Goal: Task Accomplishment & Management: Manage account settings

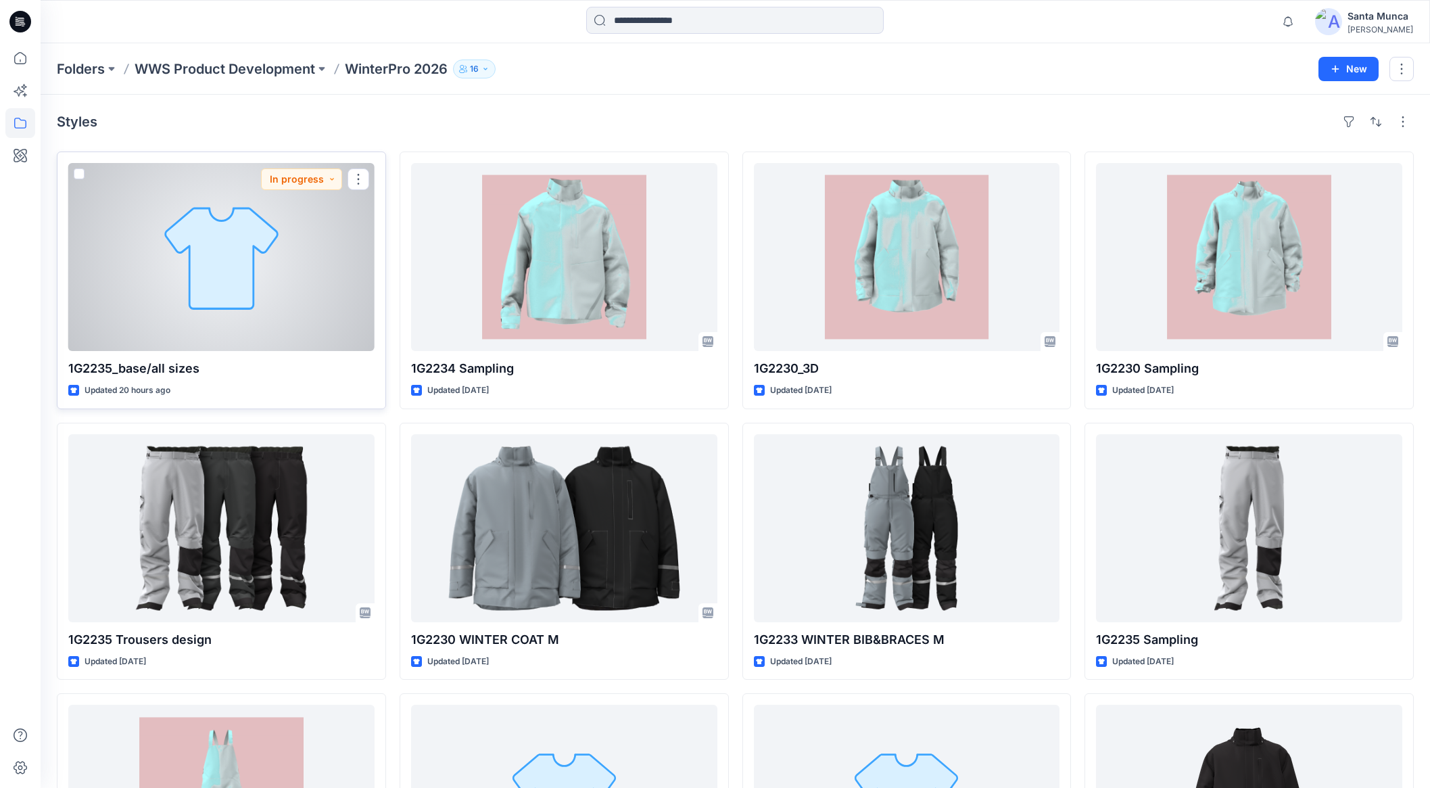
click at [180, 333] on div at bounding box center [221, 257] width 306 height 188
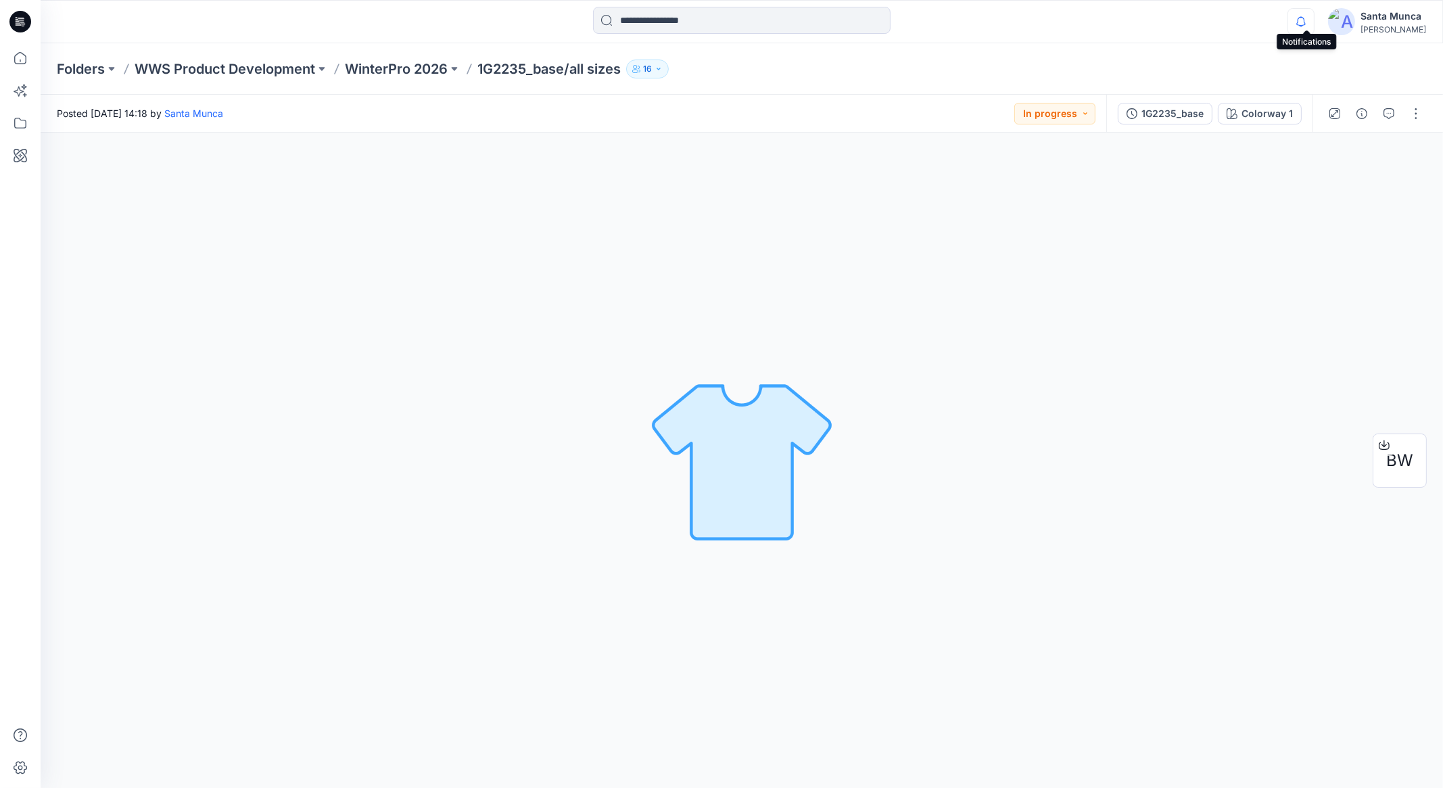
click at [1308, 23] on icon "button" at bounding box center [1301, 21] width 26 height 27
click at [716, 135] on div "Colorway 1 Loading... Material Properties Loading..." at bounding box center [742, 459] width 1402 height 655
click at [1416, 115] on button "button" at bounding box center [1416, 114] width 22 height 22
click at [1359, 176] on button "Edit" at bounding box center [1359, 182] width 124 height 25
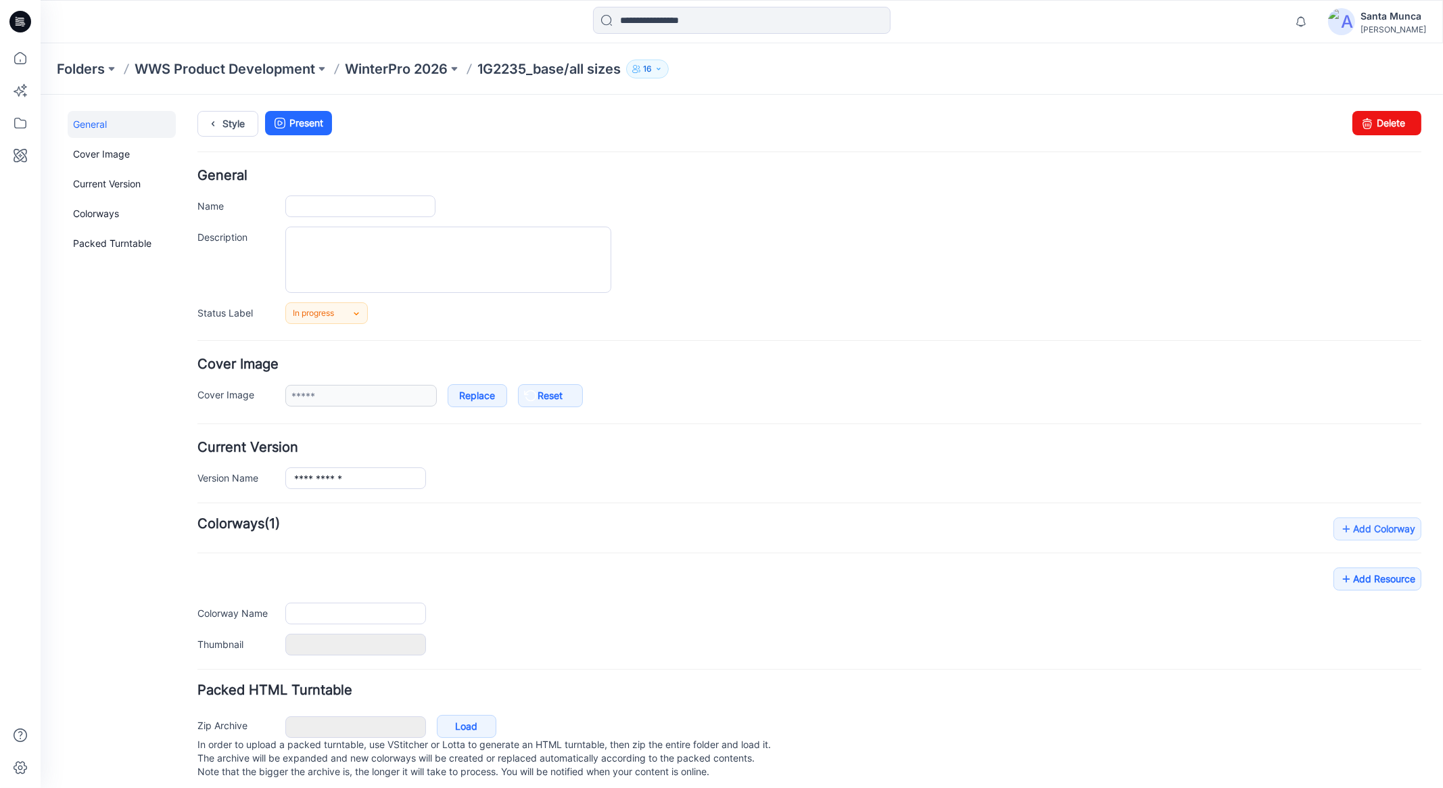
type input "**********"
type textarea "**********"
type input "**********"
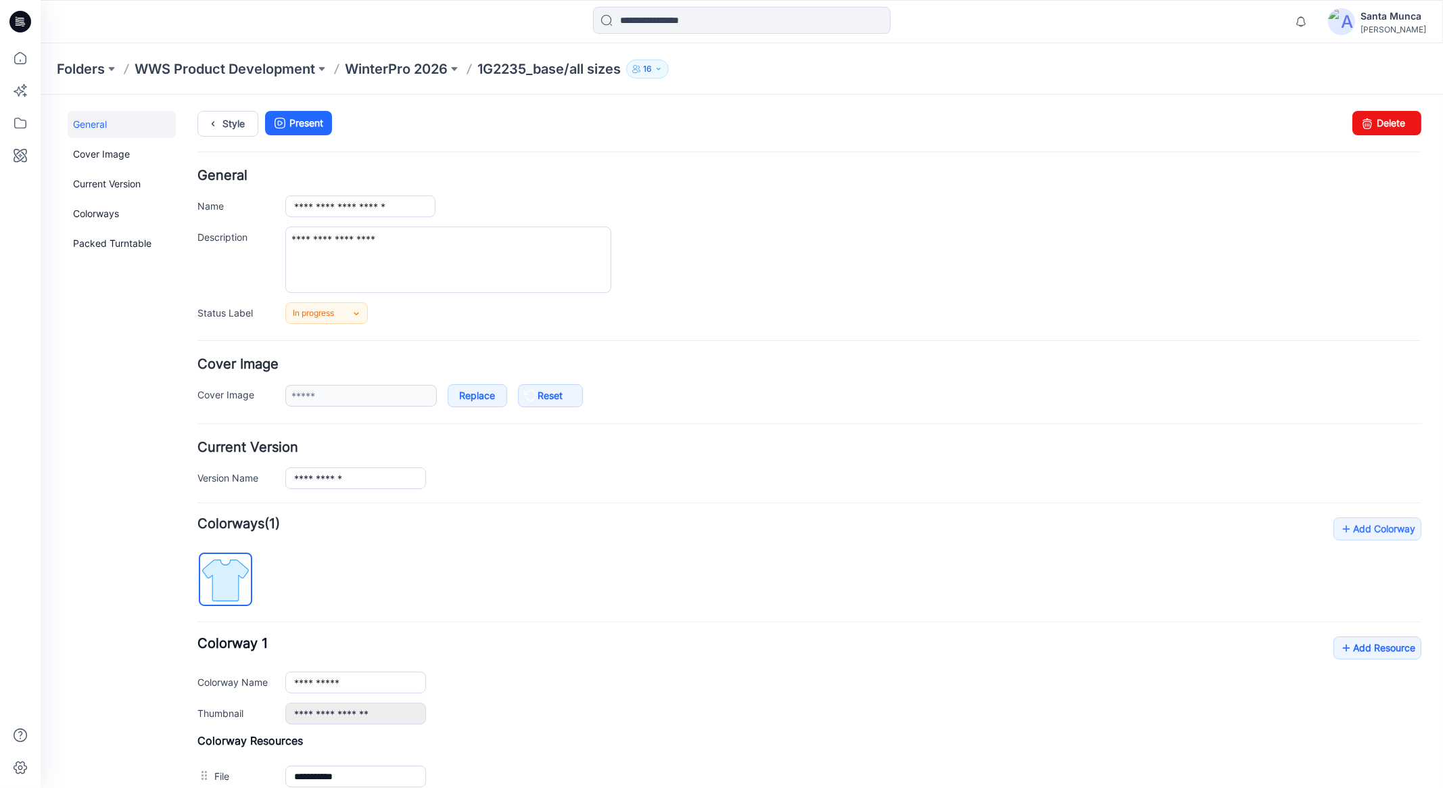
scroll to position [187, 0]
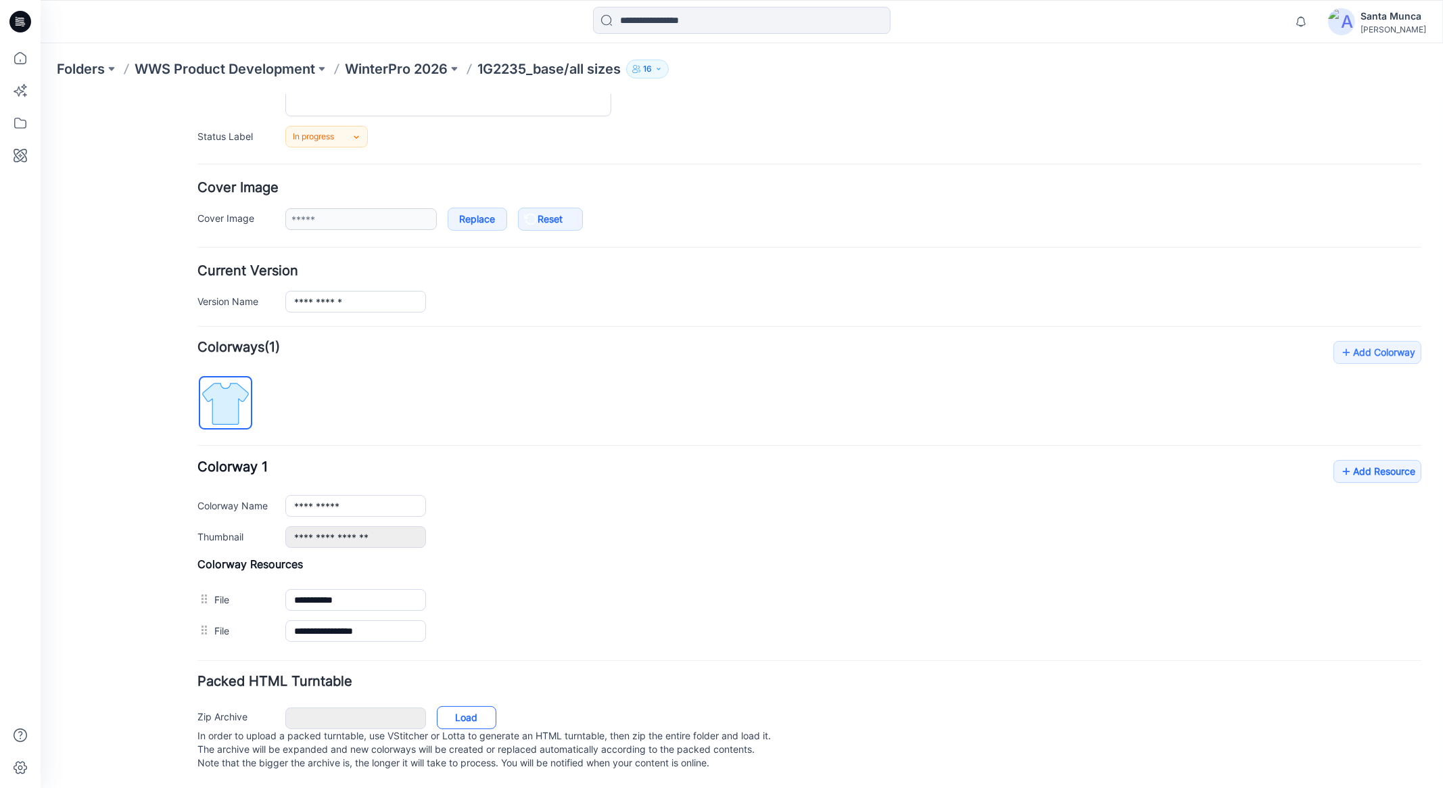
click at [470, 710] on link "Load" at bounding box center [466, 716] width 59 height 23
click at [74, 66] on p "Folders" at bounding box center [81, 68] width 48 height 19
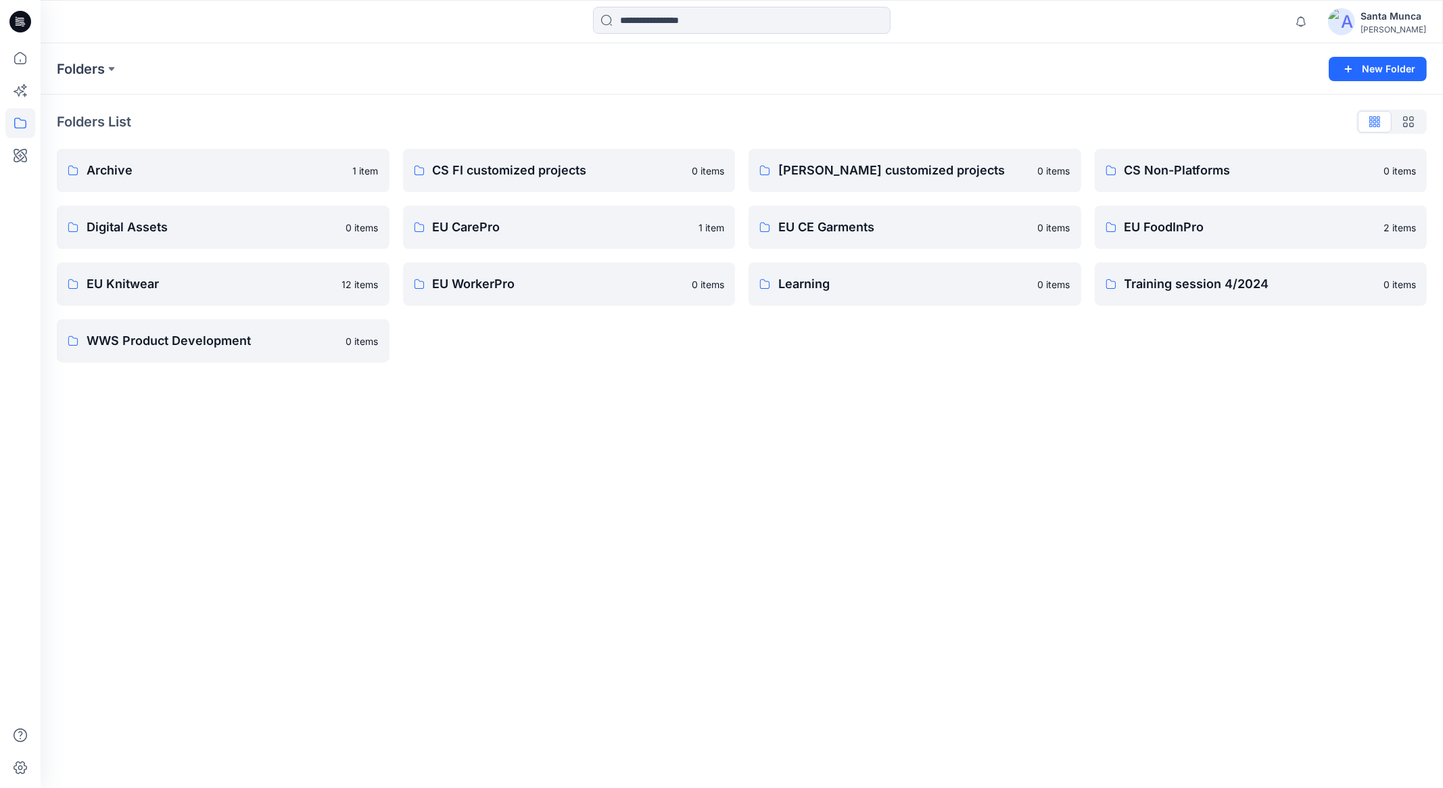
click at [74, 66] on p "Folders" at bounding box center [81, 68] width 48 height 19
click at [111, 64] on button at bounding box center [112, 68] width 14 height 19
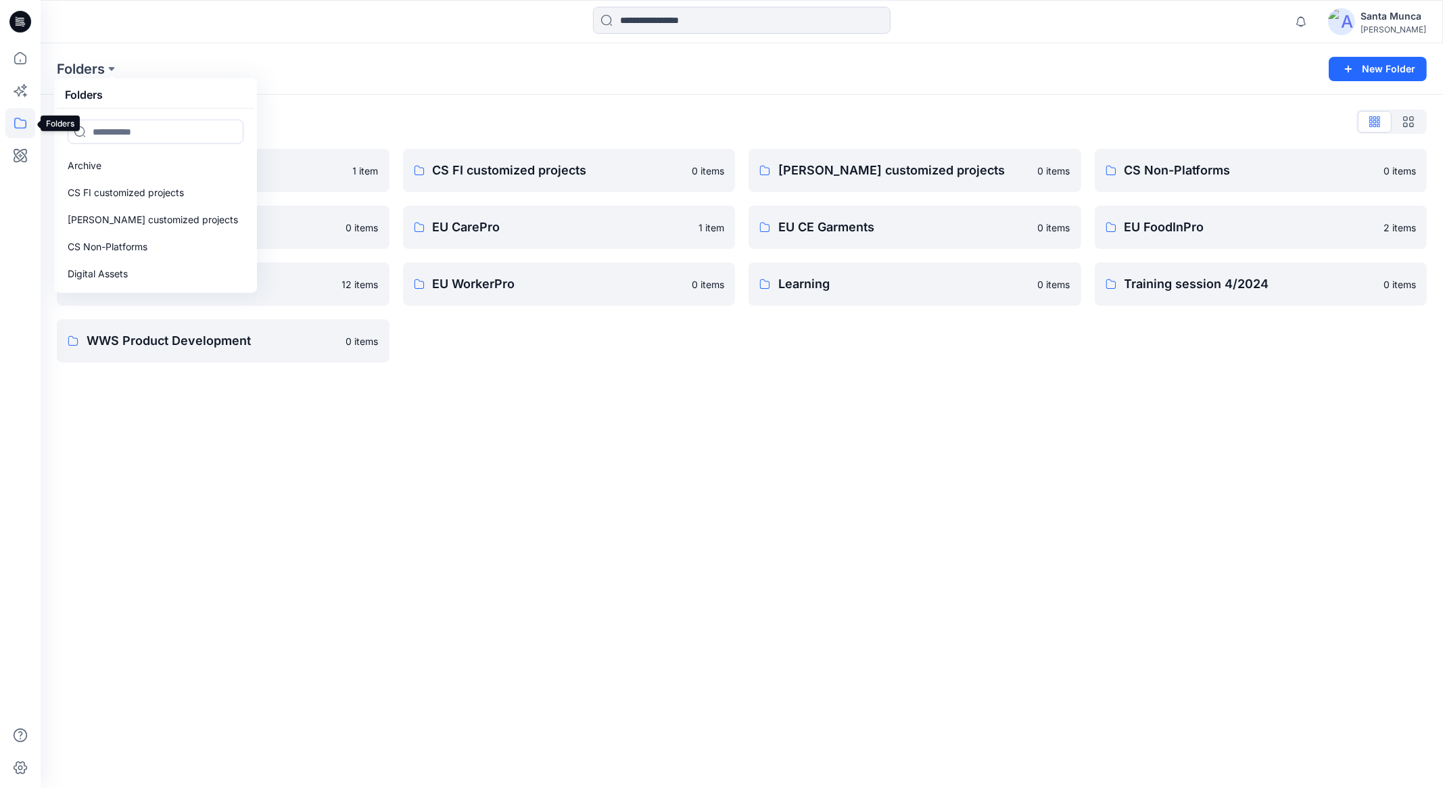
click at [24, 113] on icon at bounding box center [20, 123] width 30 height 30
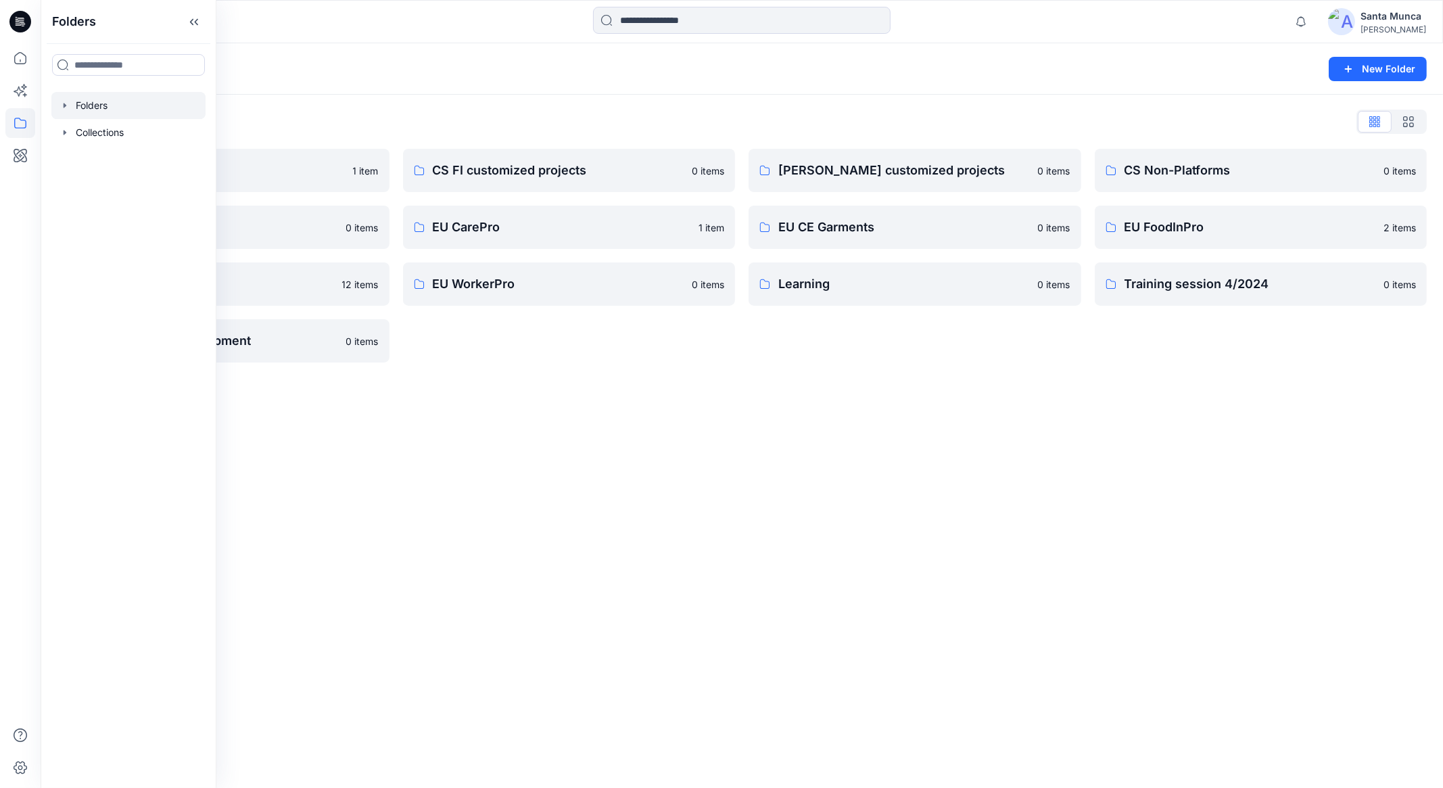
click at [126, 99] on div at bounding box center [128, 105] width 154 height 27
click at [110, 106] on div at bounding box center [128, 105] width 154 height 27
click at [59, 110] on icon "button" at bounding box center [64, 105] width 11 height 11
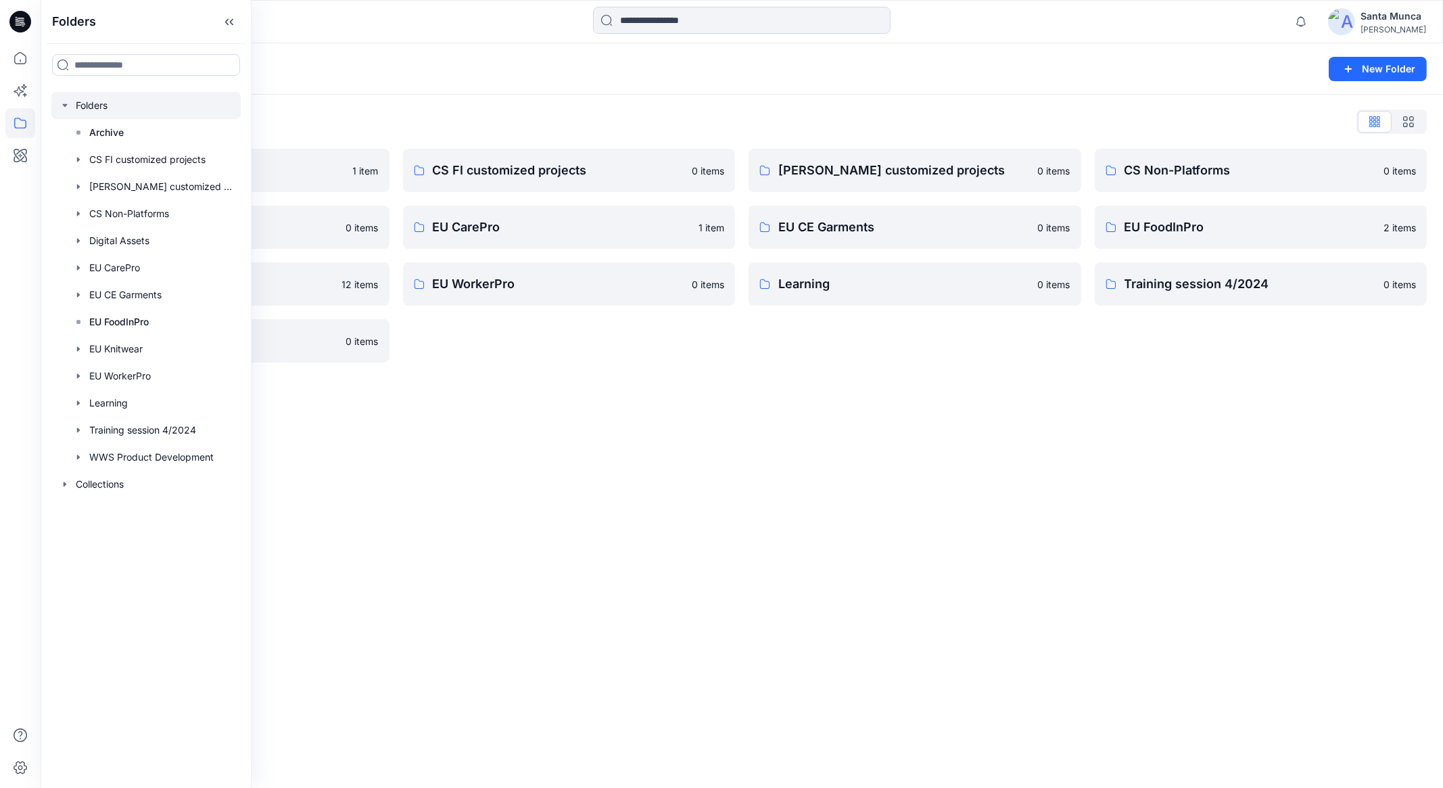
click at [579, 521] on div "Folders New Folder Folders List Archive 1 item Digital Assets 0 items EU Knitwe…" at bounding box center [742, 415] width 1402 height 744
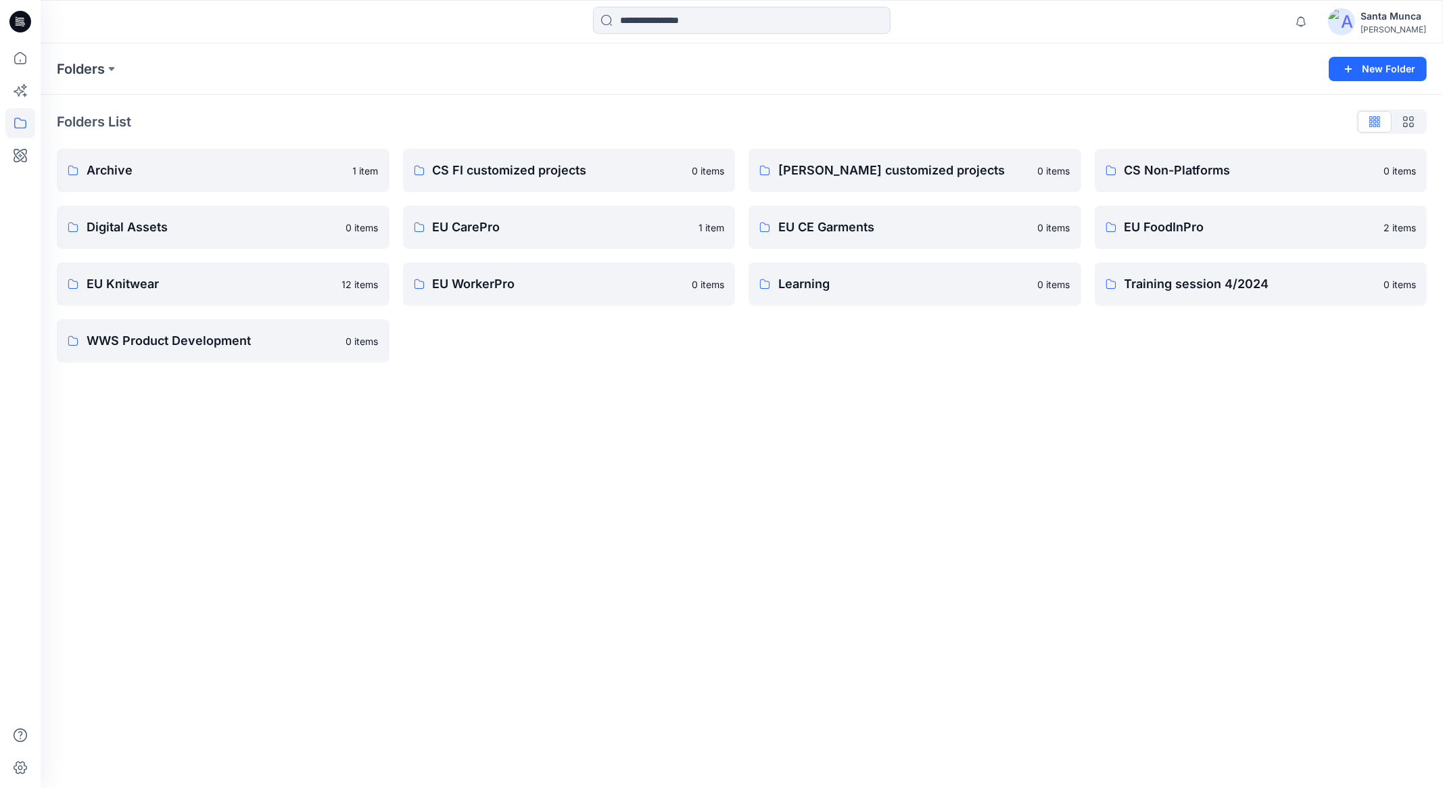
click at [1403, 17] on div "Santa Munca" at bounding box center [1393, 16] width 66 height 16
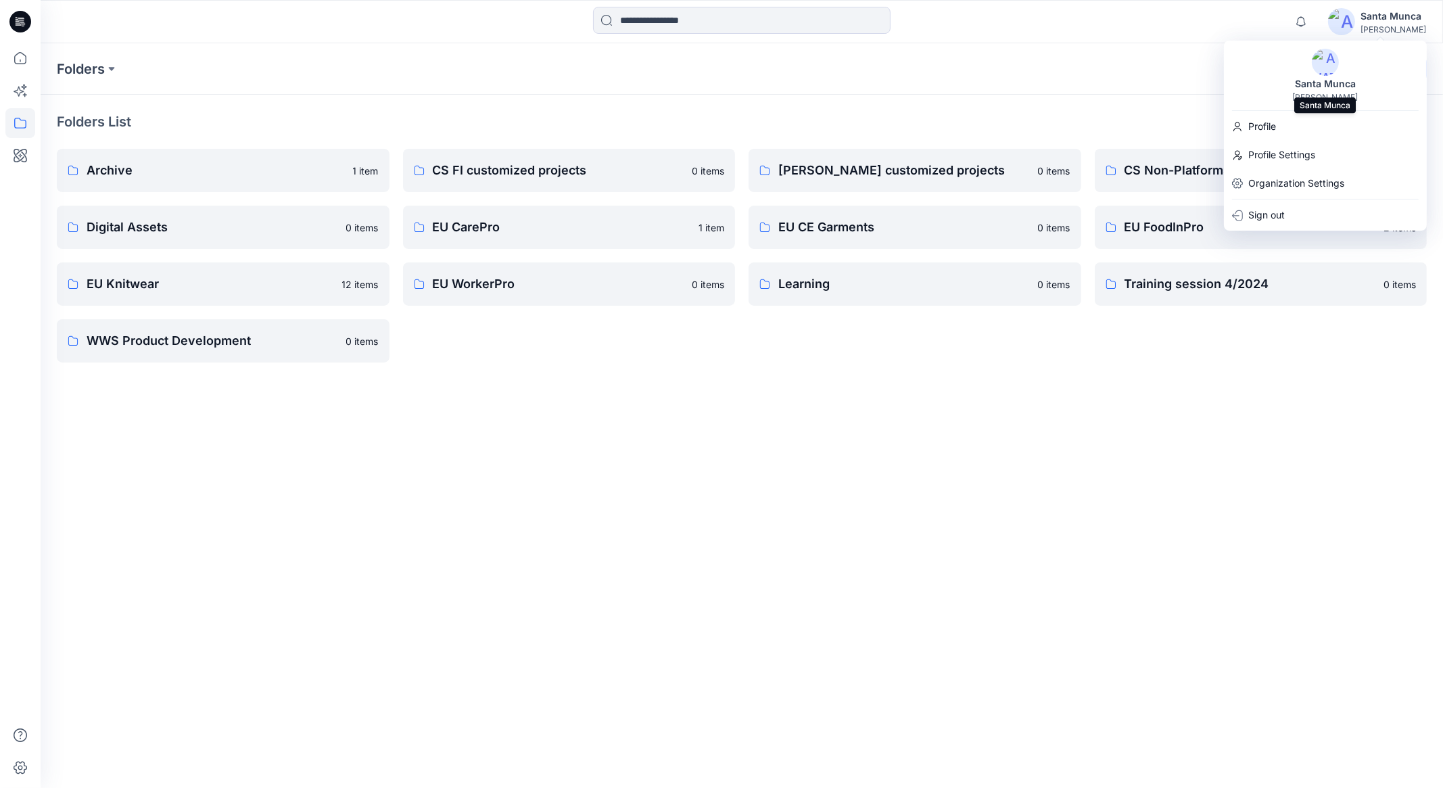
click at [1331, 84] on div "Santa Munca" at bounding box center [1324, 84] width 77 height 16
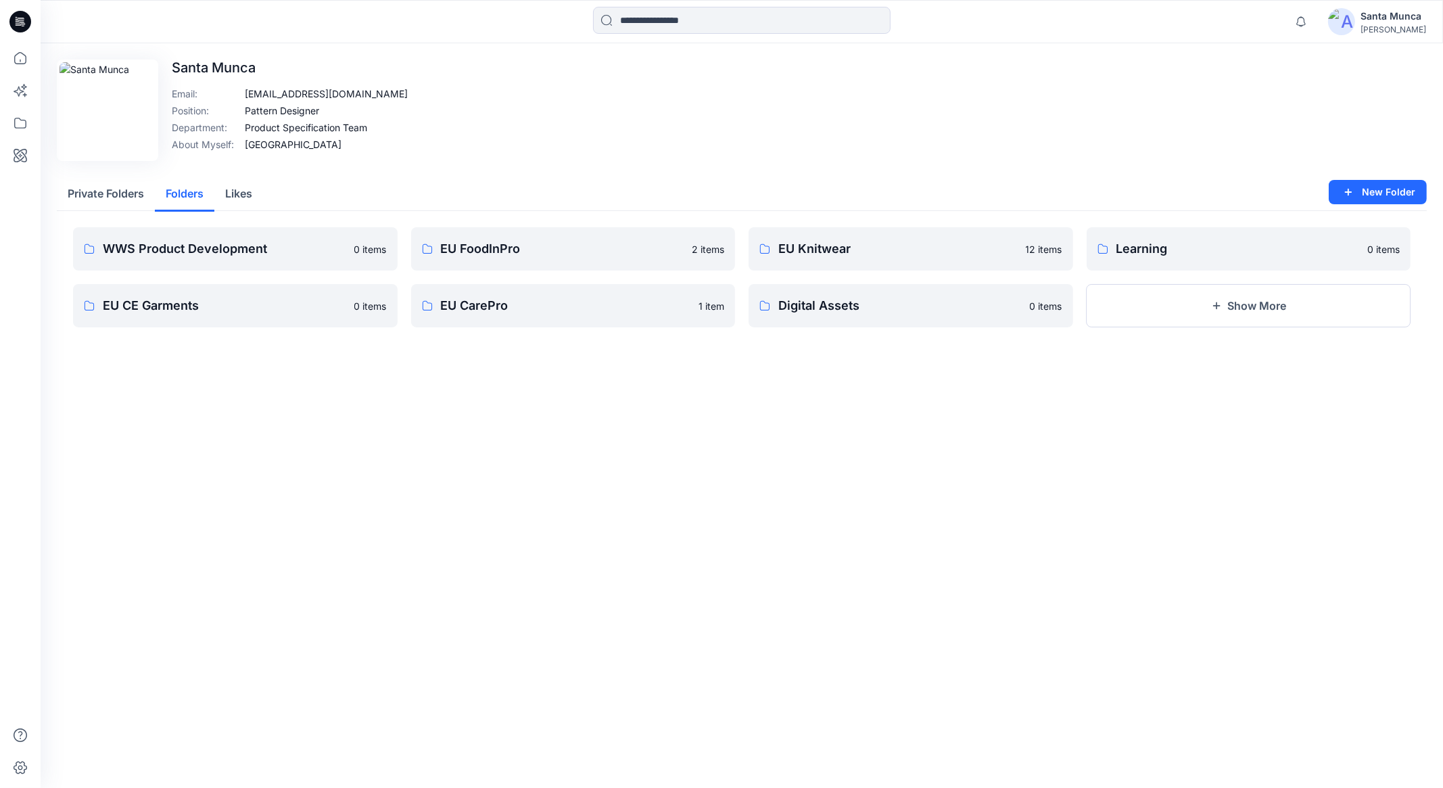
click at [183, 191] on button "Folders" at bounding box center [184, 194] width 59 height 34
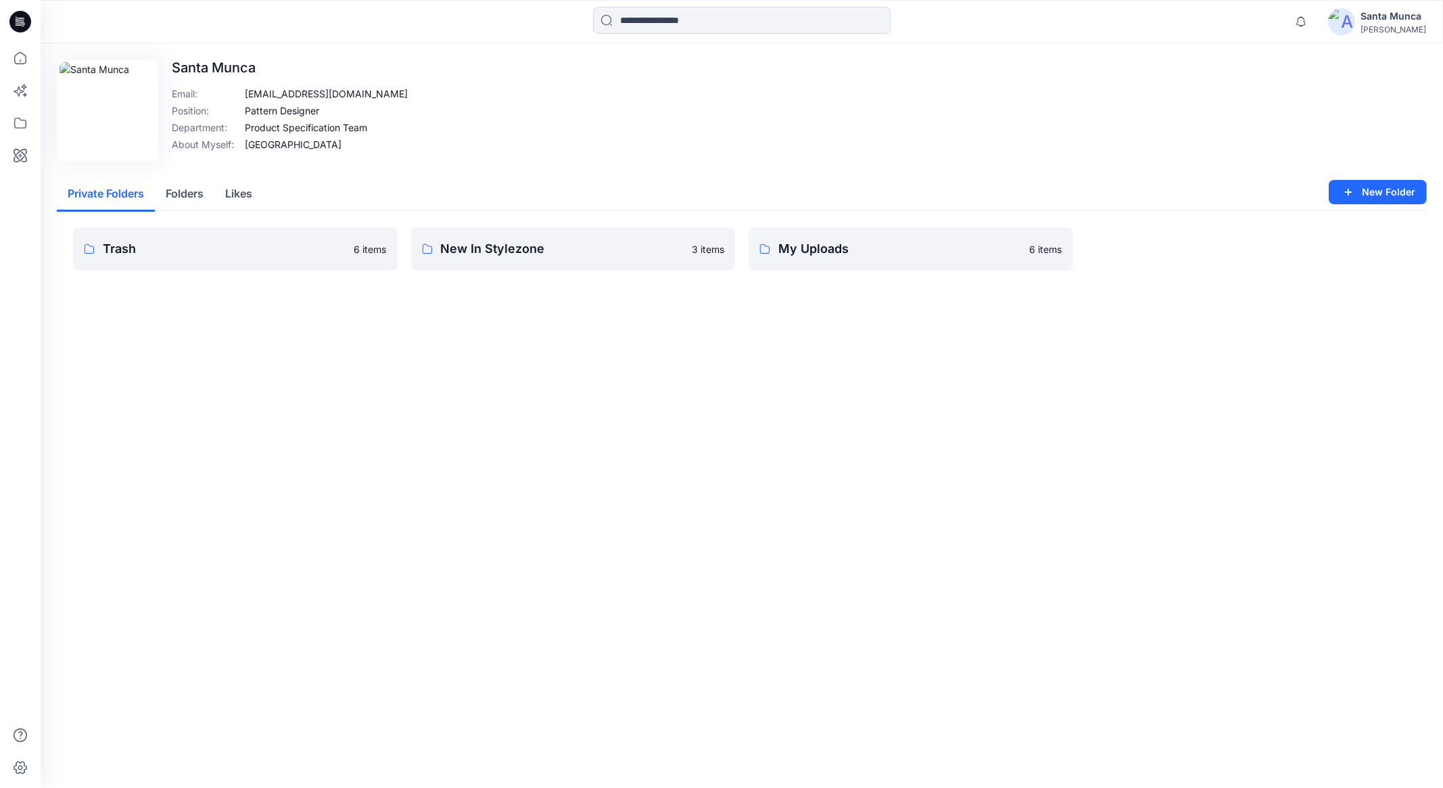
click at [103, 199] on button "Private Folders" at bounding box center [106, 194] width 98 height 34
click at [884, 271] on div "Trash 6 items New In Stylezone 3 items My Uploads 6 items" at bounding box center [742, 259] width 1370 height 97
click at [881, 267] on link "My Uploads 6 items" at bounding box center [910, 248] width 324 height 43
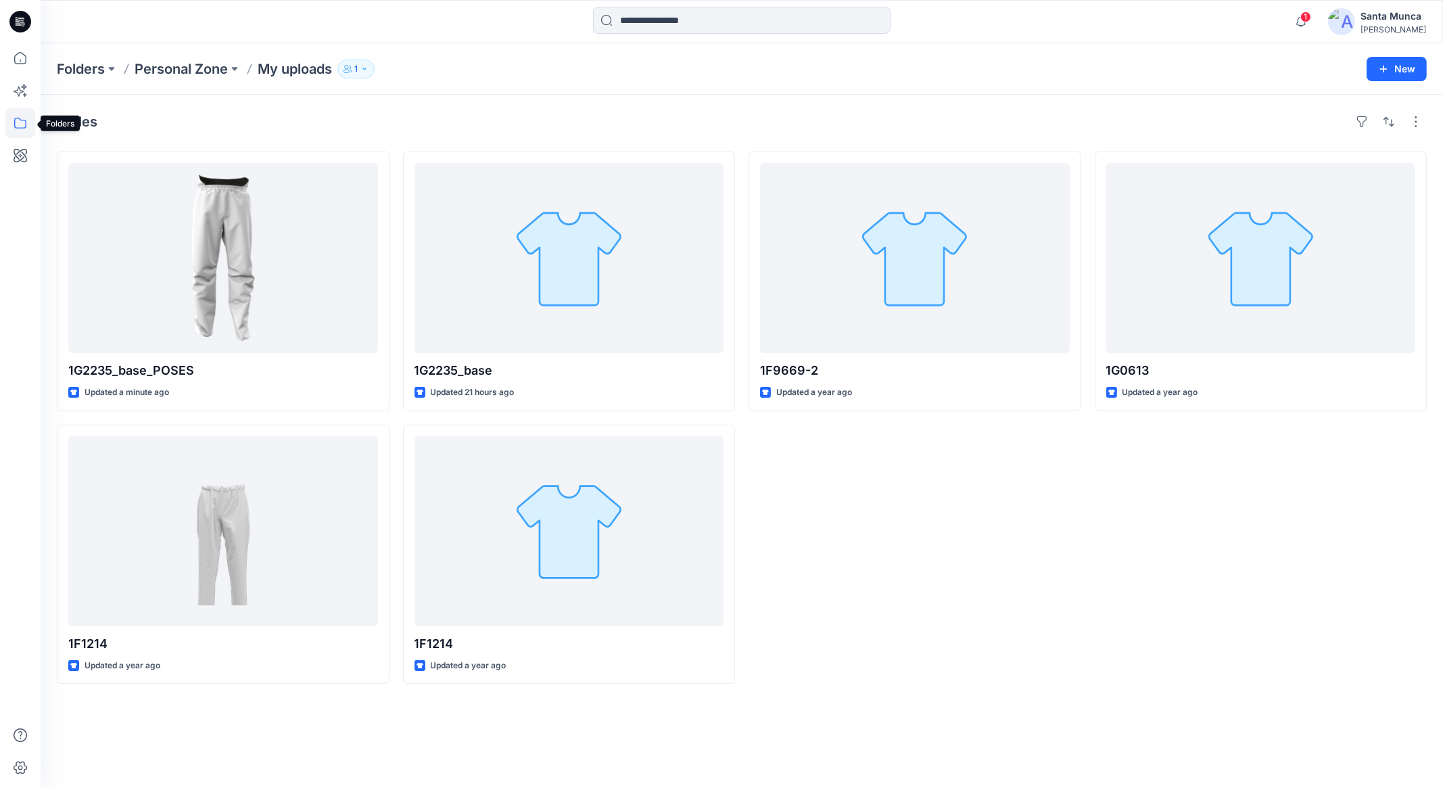
click at [26, 120] on icon at bounding box center [20, 123] width 12 height 11
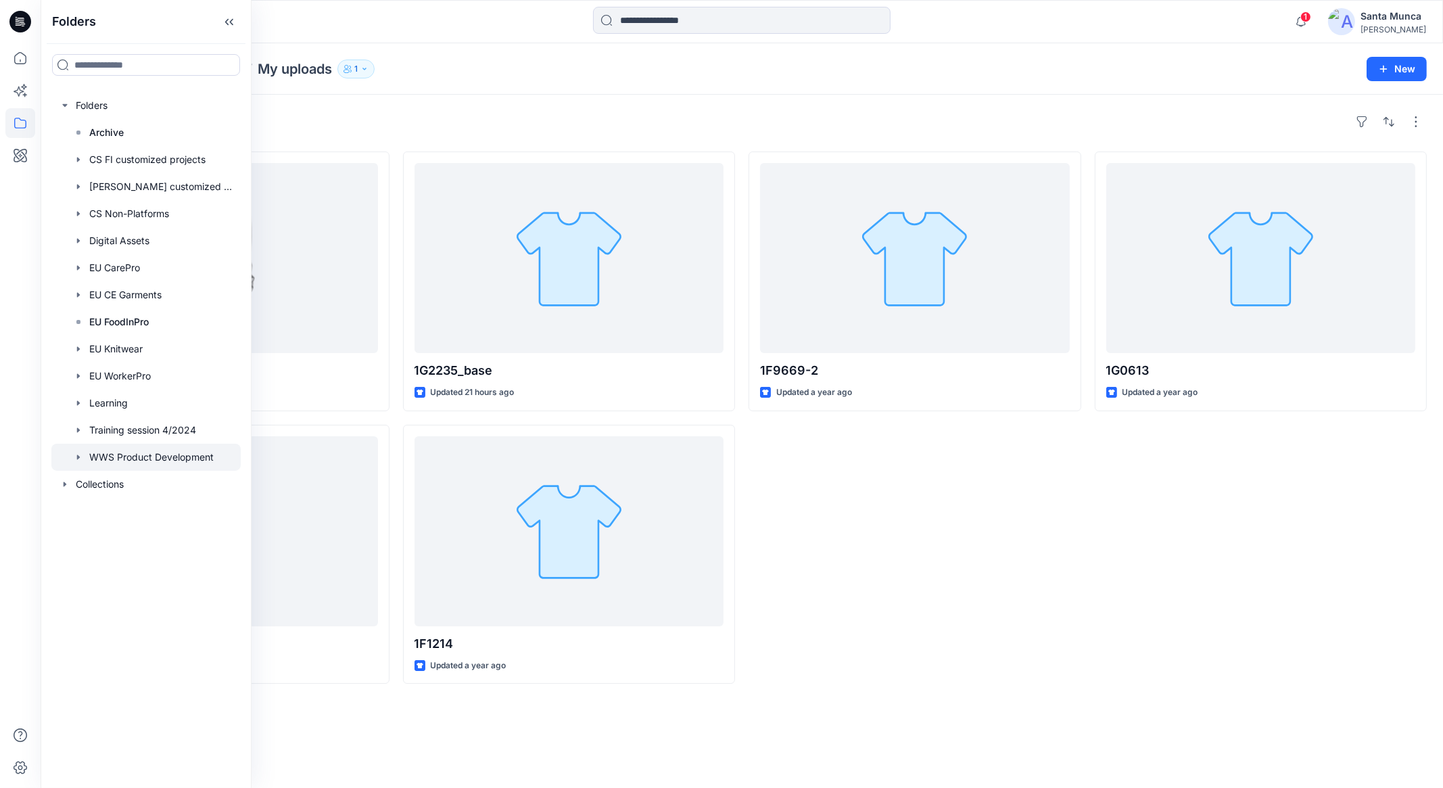
click at [143, 464] on div at bounding box center [145, 456] width 189 height 27
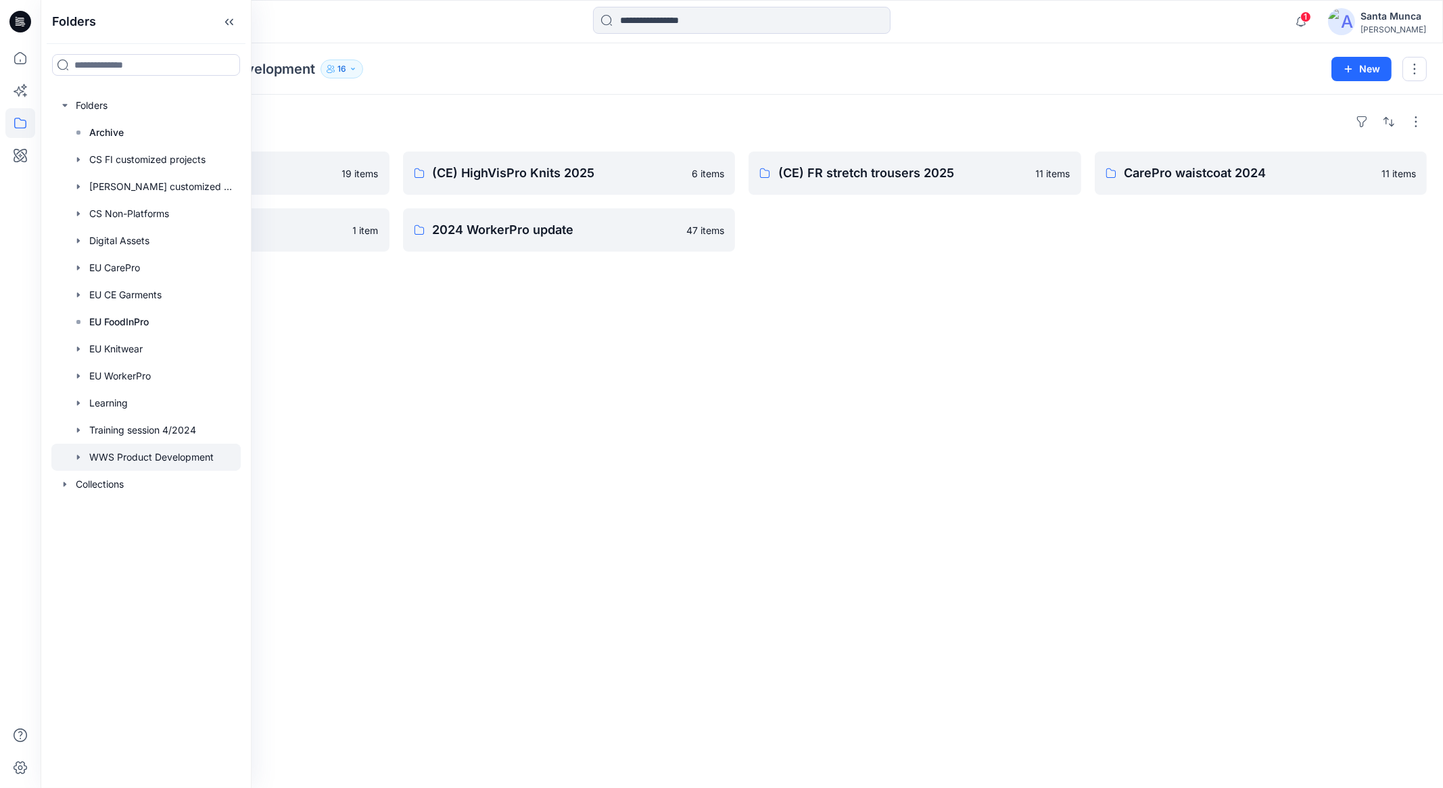
click at [700, 480] on div "Folders WinterPro 2026 19 items Fit & Size 1 item (CE) HighVisPro Knits 2025 6 …" at bounding box center [742, 441] width 1402 height 693
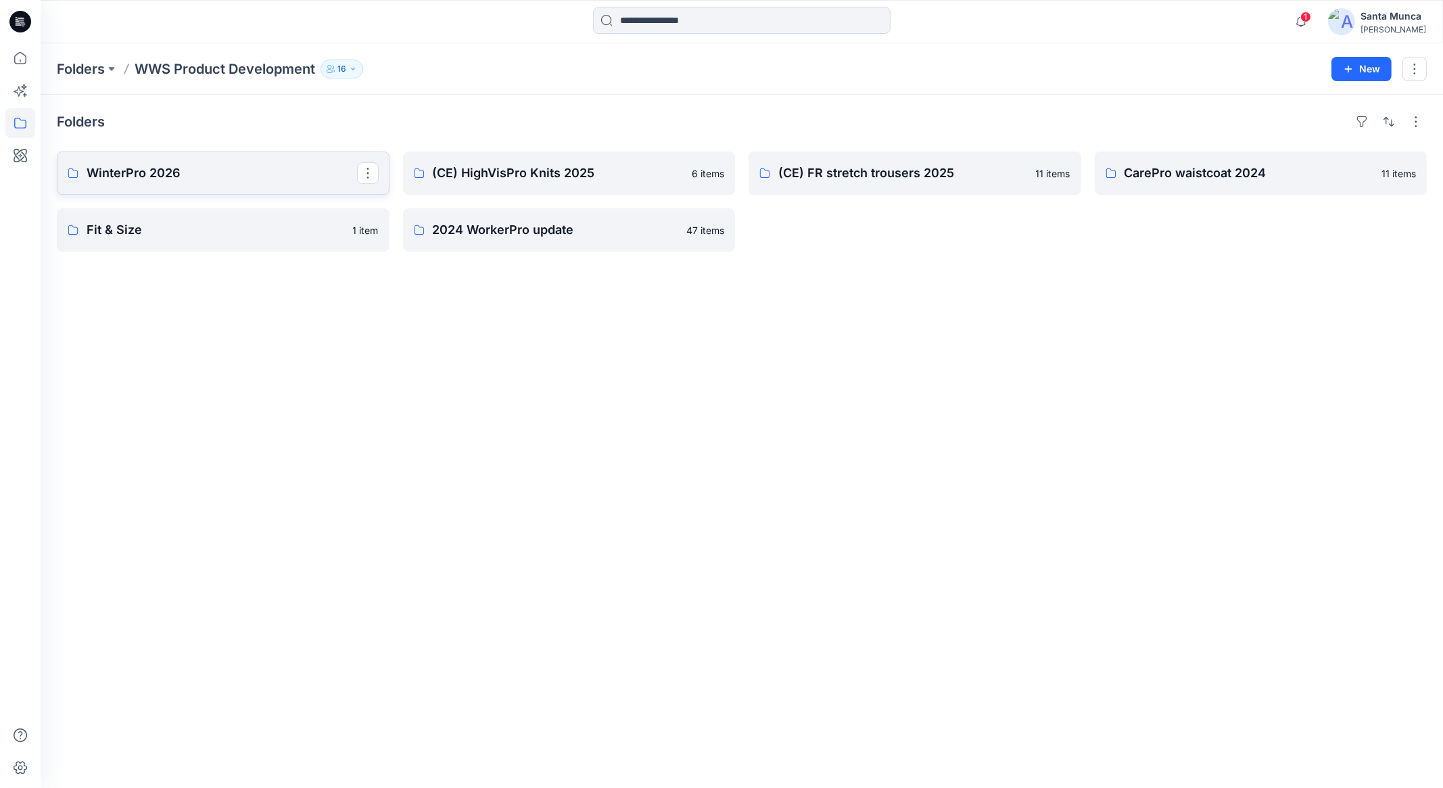
click at [308, 184] on link "WinterPro 2026" at bounding box center [223, 172] width 333 height 43
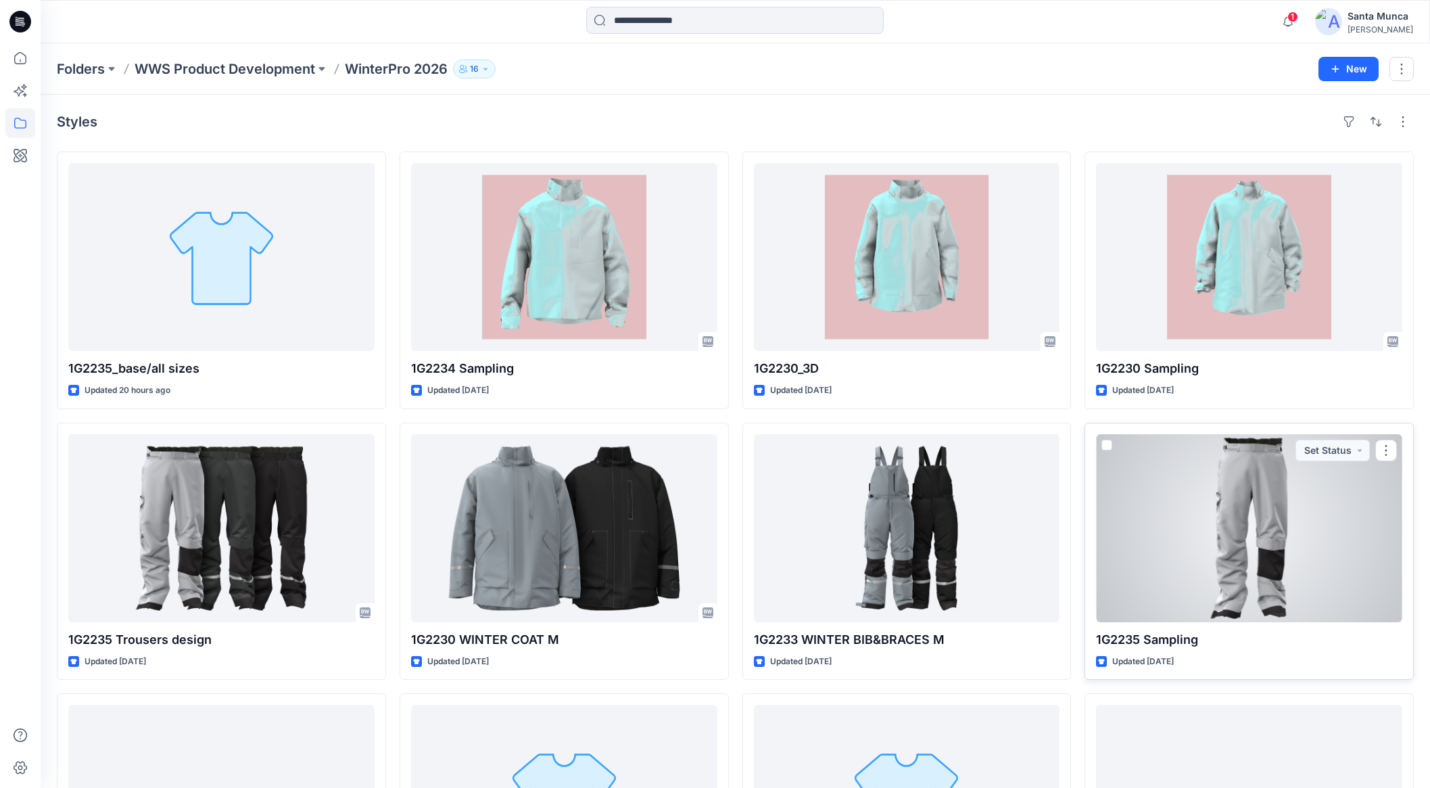
click at [1186, 512] on div at bounding box center [1249, 528] width 306 height 188
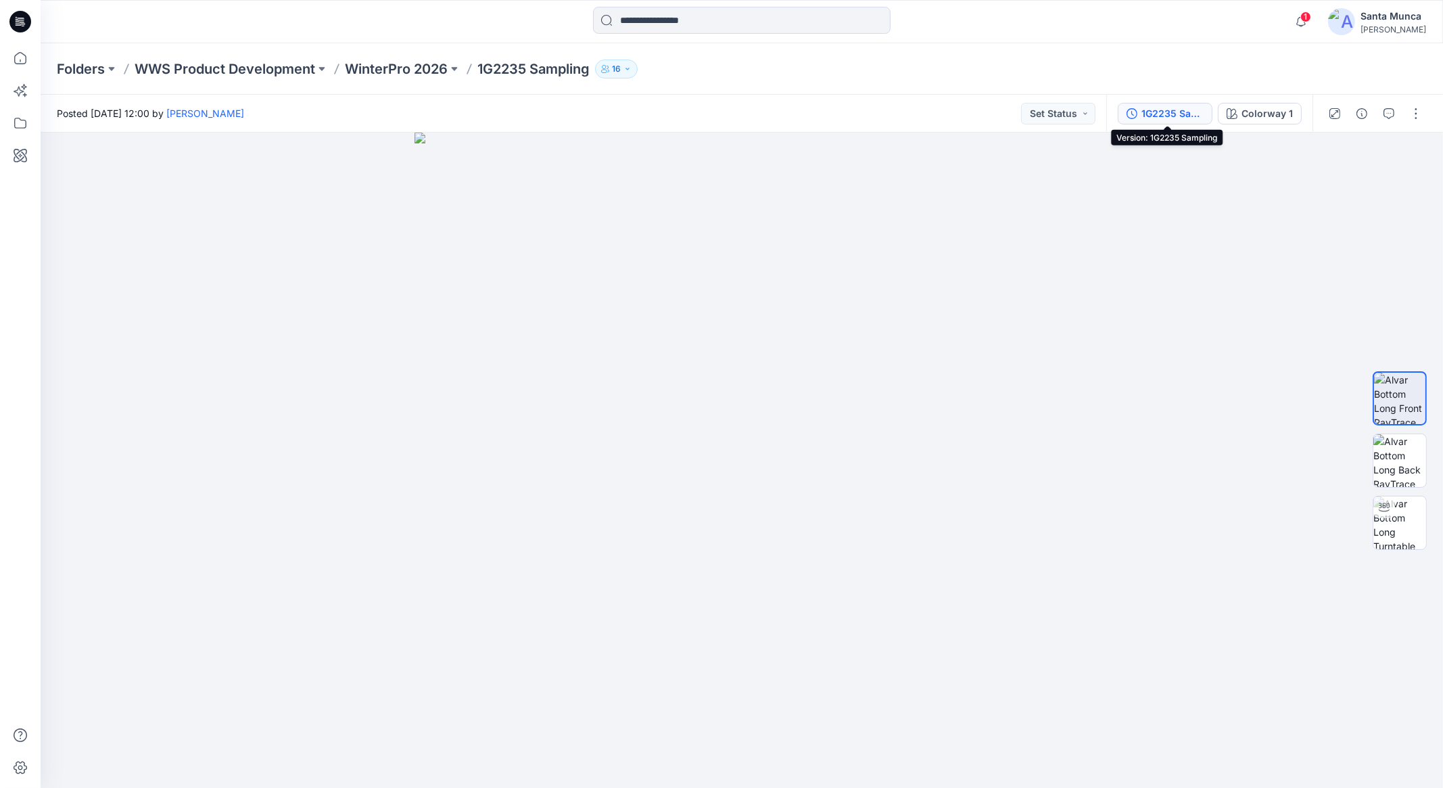
click at [1165, 108] on div "1G2235 Sampling" at bounding box center [1172, 113] width 62 height 15
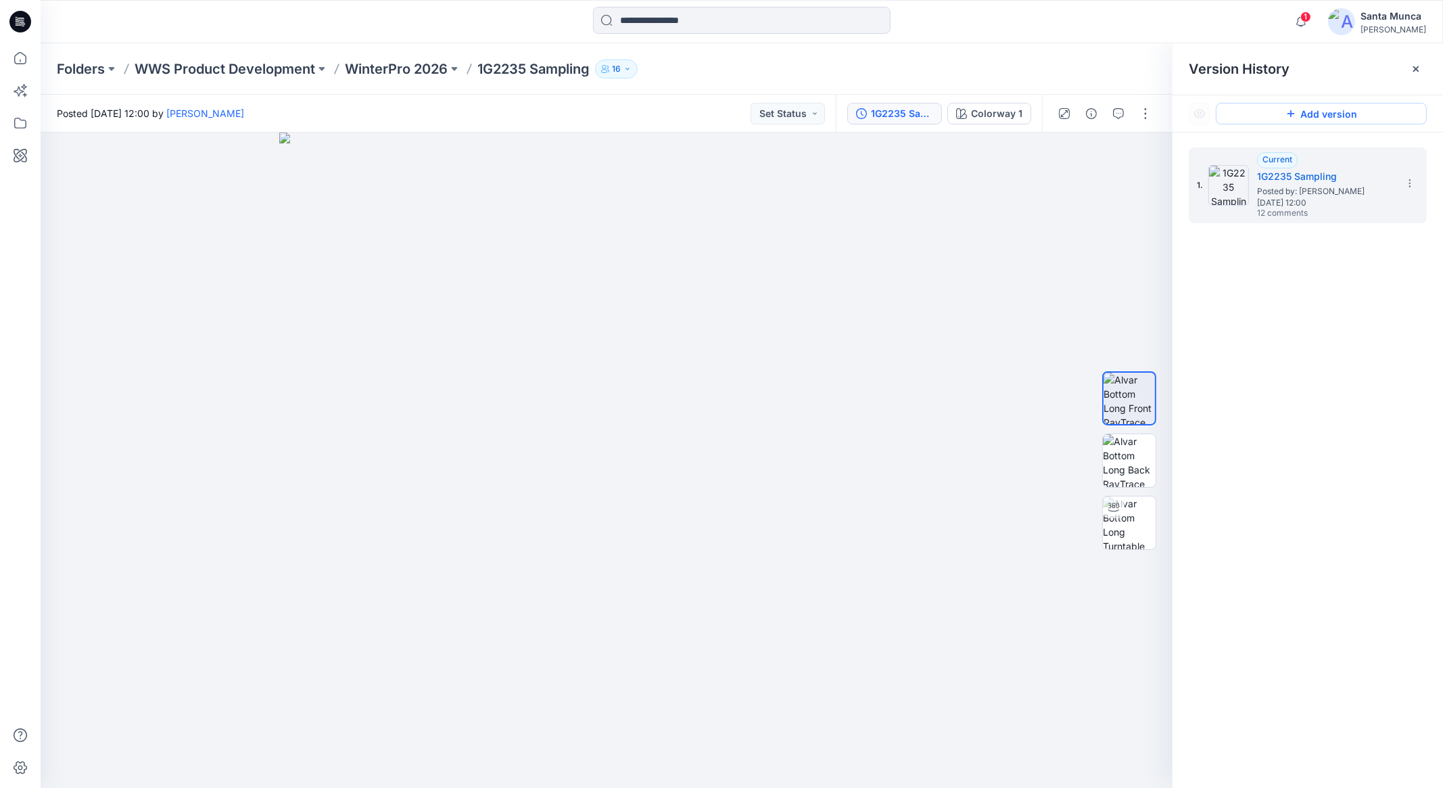
click at [1365, 118] on button "Add version" at bounding box center [1320, 114] width 211 height 22
click at [514, 60] on p "1G2235 Sampling" at bounding box center [533, 68] width 112 height 19
click at [352, 74] on p "WinterPro 2026" at bounding box center [396, 68] width 103 height 19
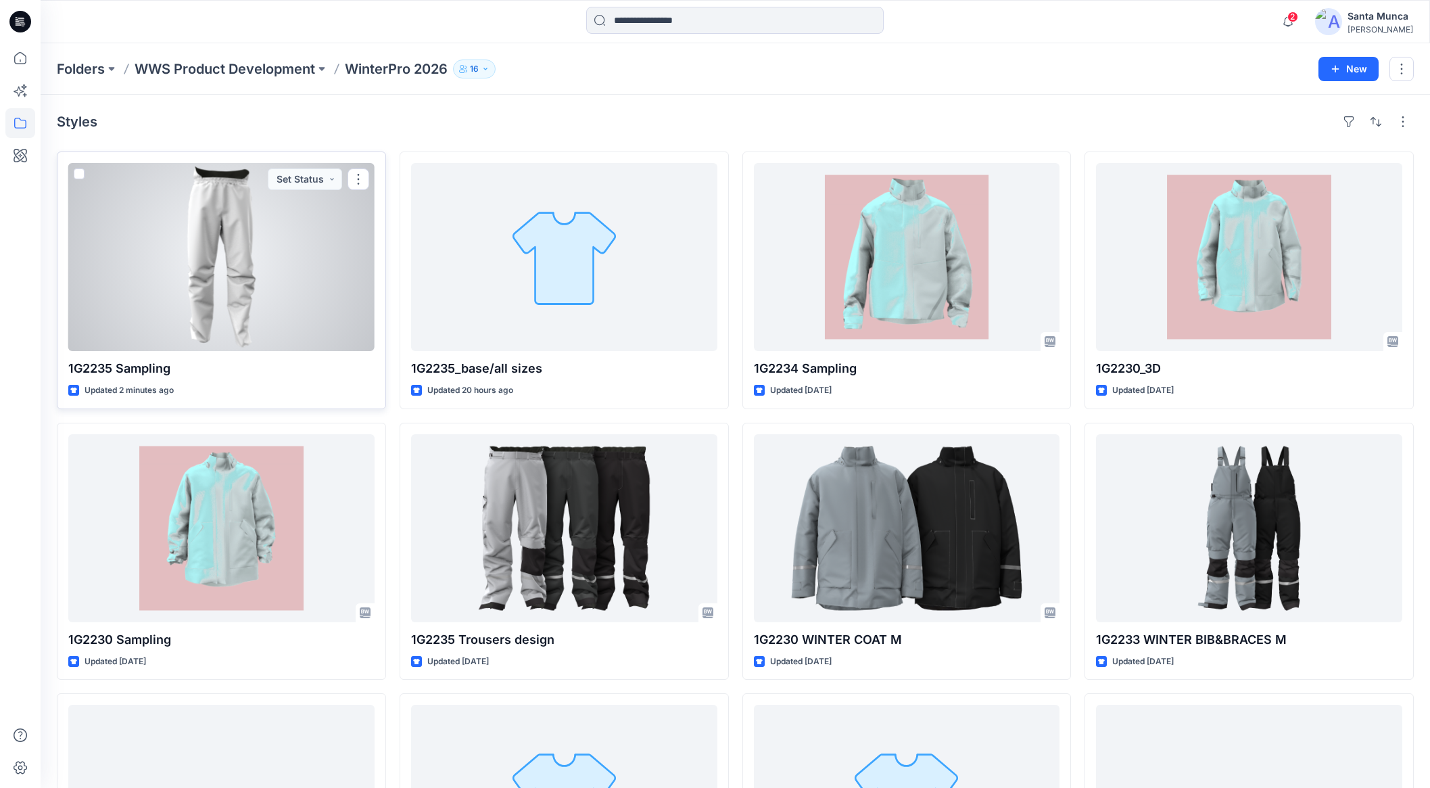
click at [266, 285] on div at bounding box center [221, 257] width 306 height 188
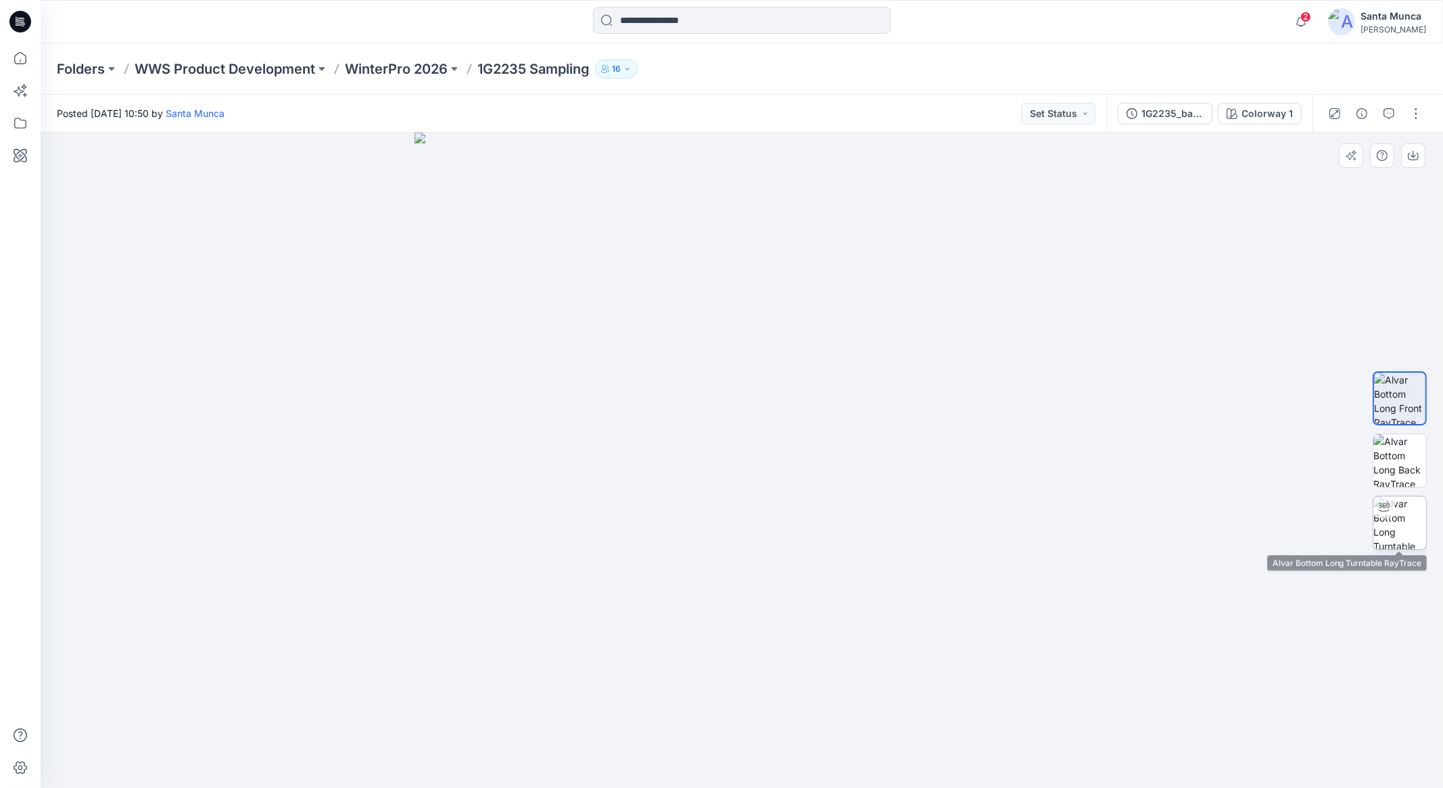
click at [1405, 527] on img at bounding box center [1399, 522] width 53 height 53
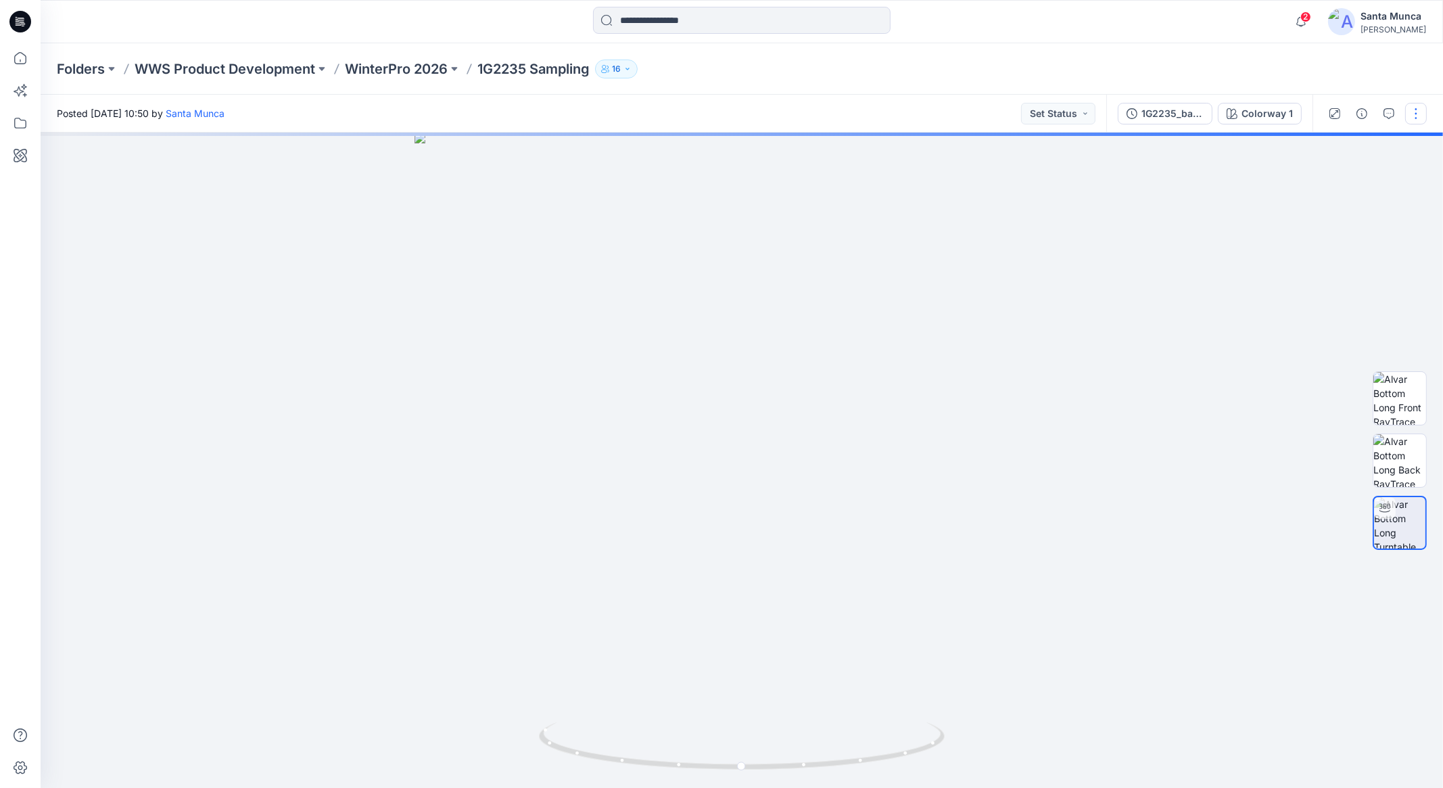
click at [1416, 119] on button "button" at bounding box center [1416, 114] width 22 height 22
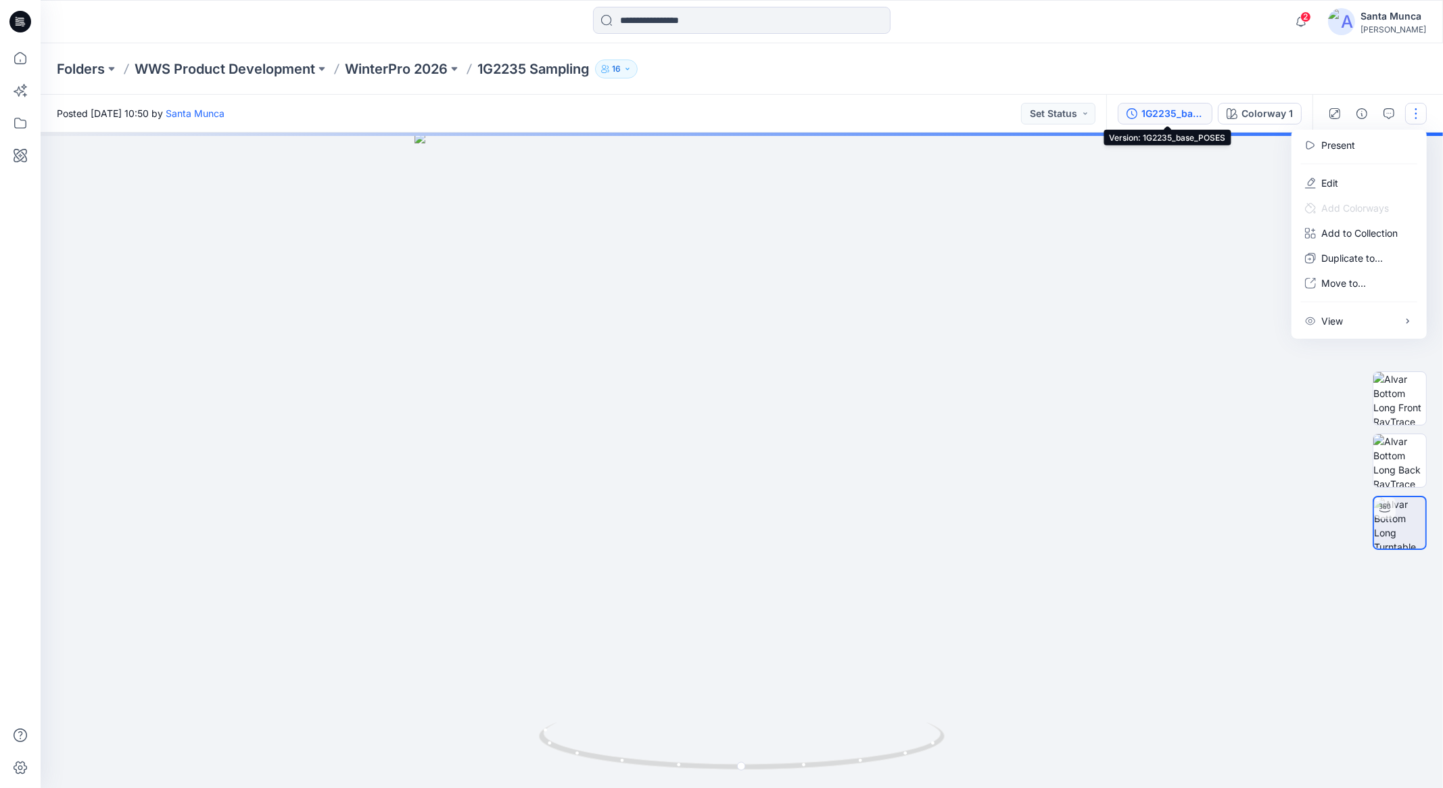
click at [1174, 115] on div "1G2235_base_POSES" at bounding box center [1172, 113] width 62 height 15
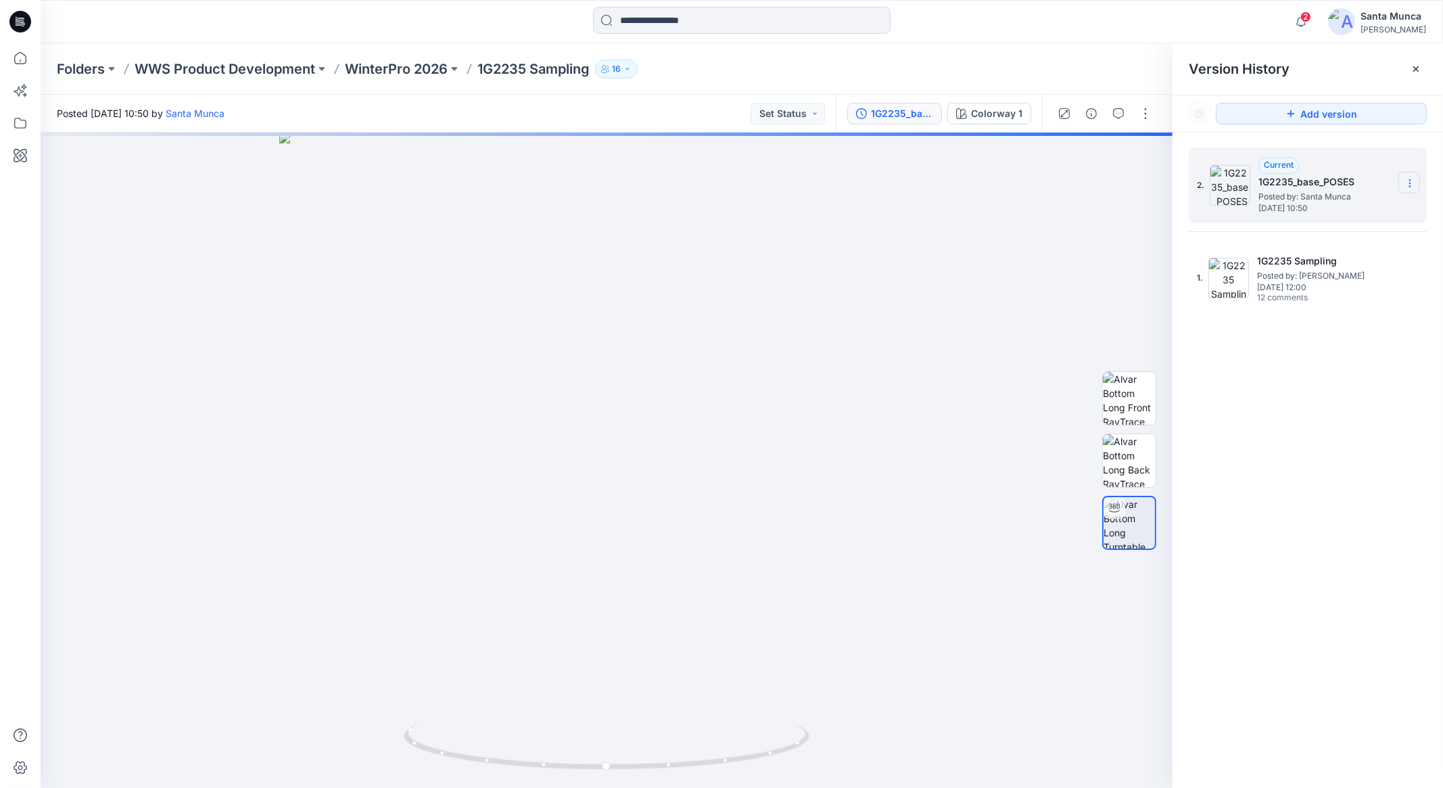
click at [1413, 184] on icon at bounding box center [1409, 183] width 11 height 11
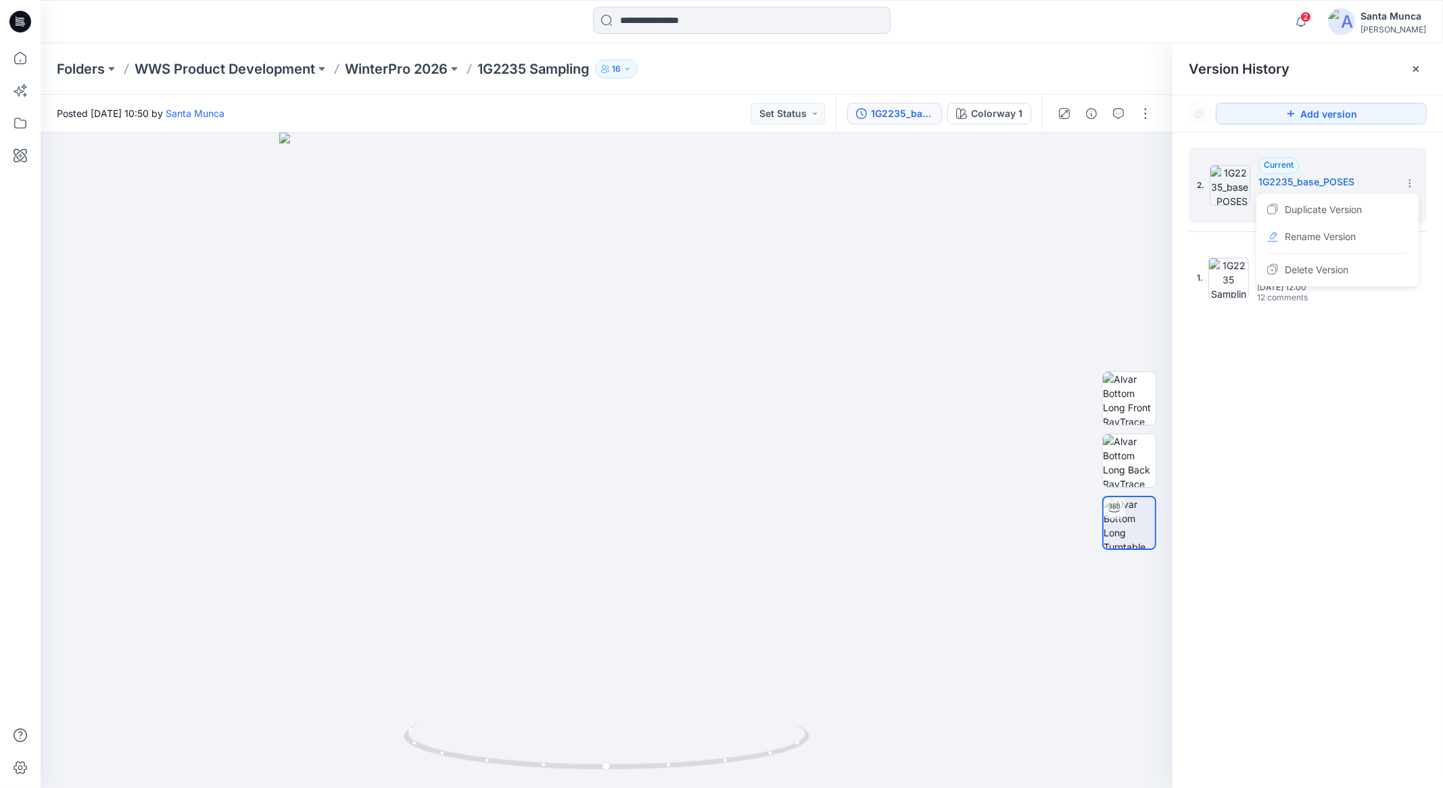
click at [1341, 426] on div "2. Current 1G2235_base_POSES Posted by: Santa Munca [DATE] 10:50 Duplicate Vers…" at bounding box center [1307, 469] width 270 height 675
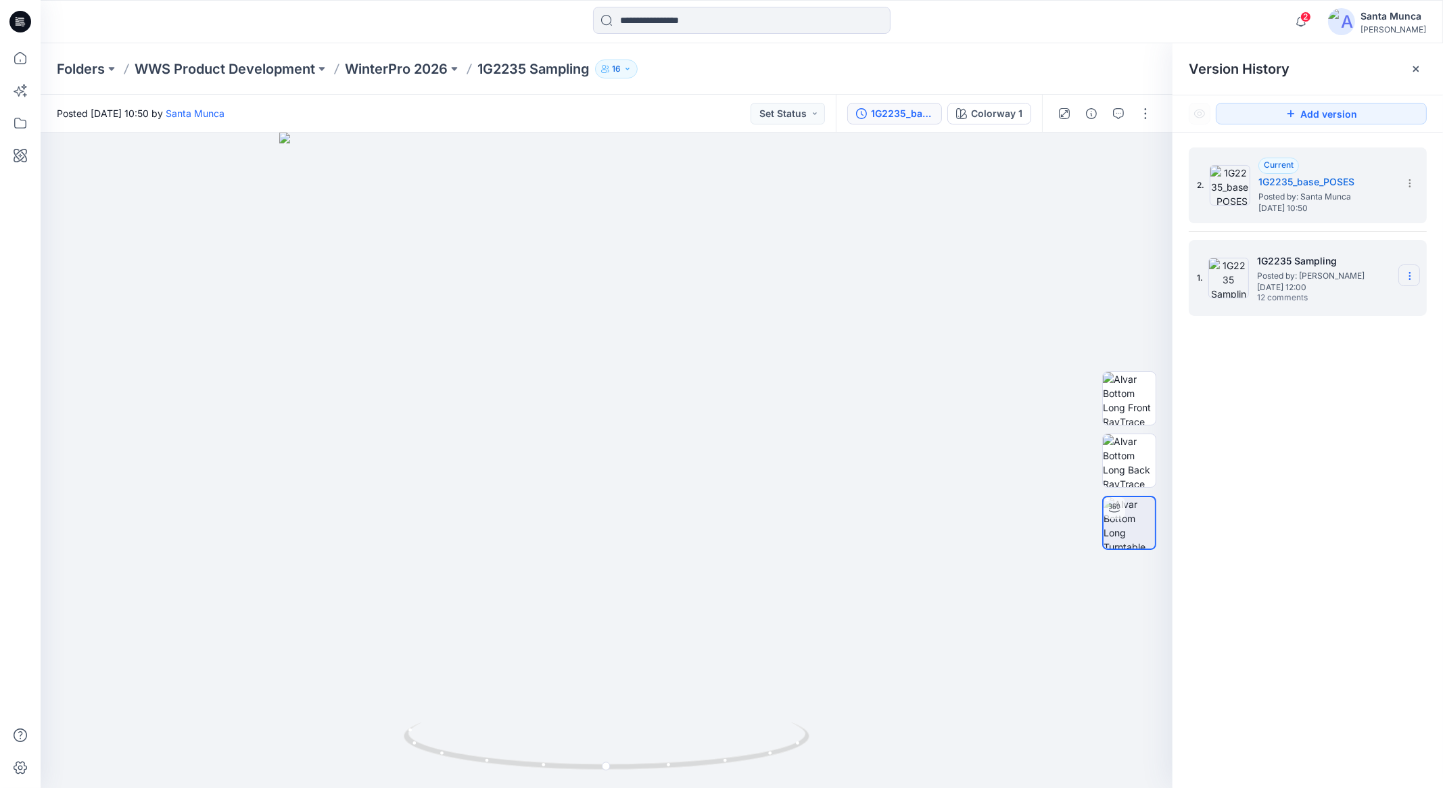
click at [1408, 279] on icon at bounding box center [1409, 275] width 11 height 11
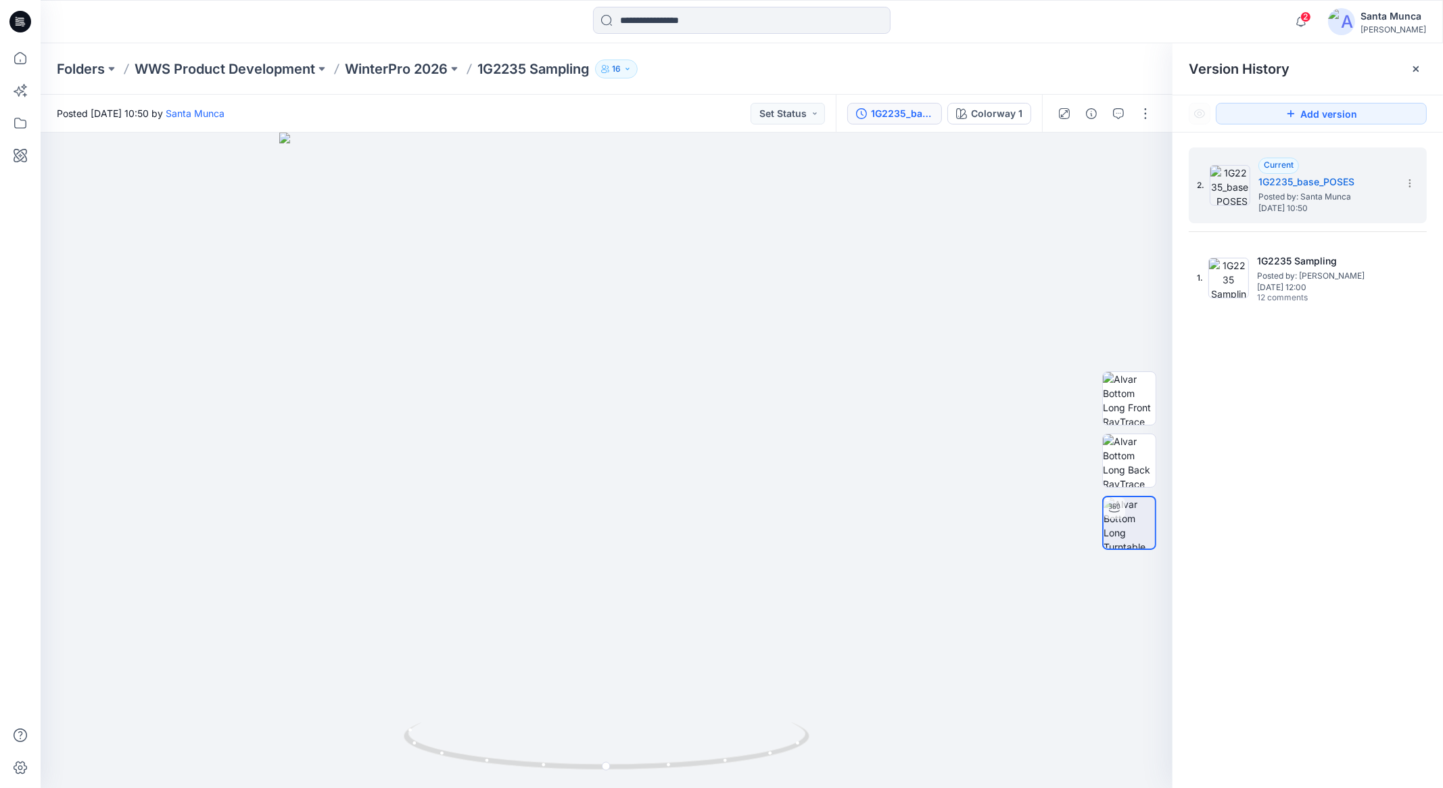
click at [1334, 492] on div "2. Current 1G2235_base_POSES Posted by: [GEOGRAPHIC_DATA] [DATE] 10:50 1. 1G223…" at bounding box center [1307, 469] width 270 height 675
click at [1407, 188] on icon at bounding box center [1409, 183] width 11 height 11
click at [1298, 656] on div "2. Current 1G2235_base_POSES Posted by: Santa Munca [DATE] 10:50 Duplicate Vers…" at bounding box center [1307, 469] width 270 height 675
click at [412, 75] on div "Folders WWS Product Development WinterPro 2026 1G2235 Sampling 16" at bounding box center [742, 68] width 1402 height 51
click at [412, 75] on p "WinterPro 2026" at bounding box center [396, 68] width 103 height 19
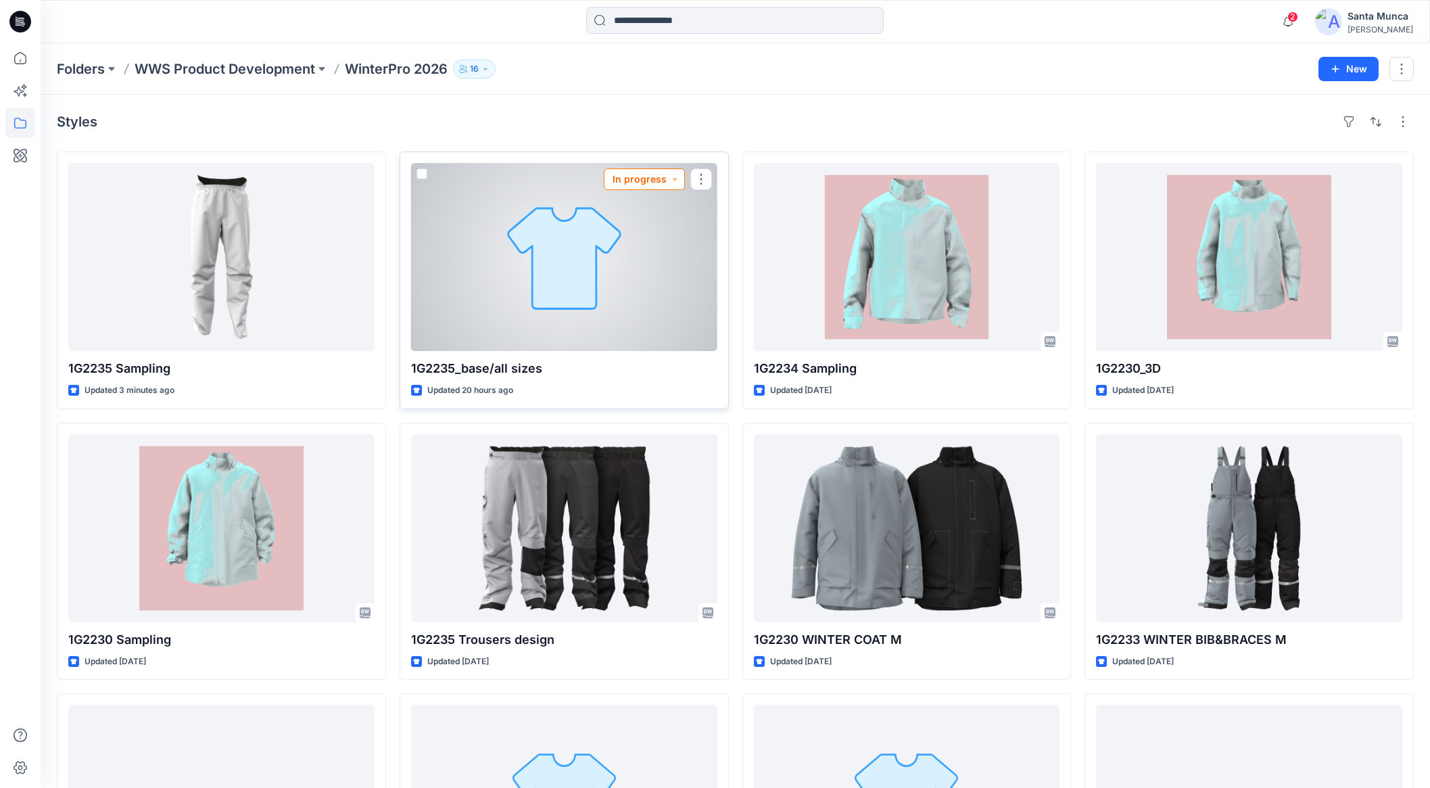
click at [675, 180] on button "In progress" at bounding box center [644, 179] width 81 height 22
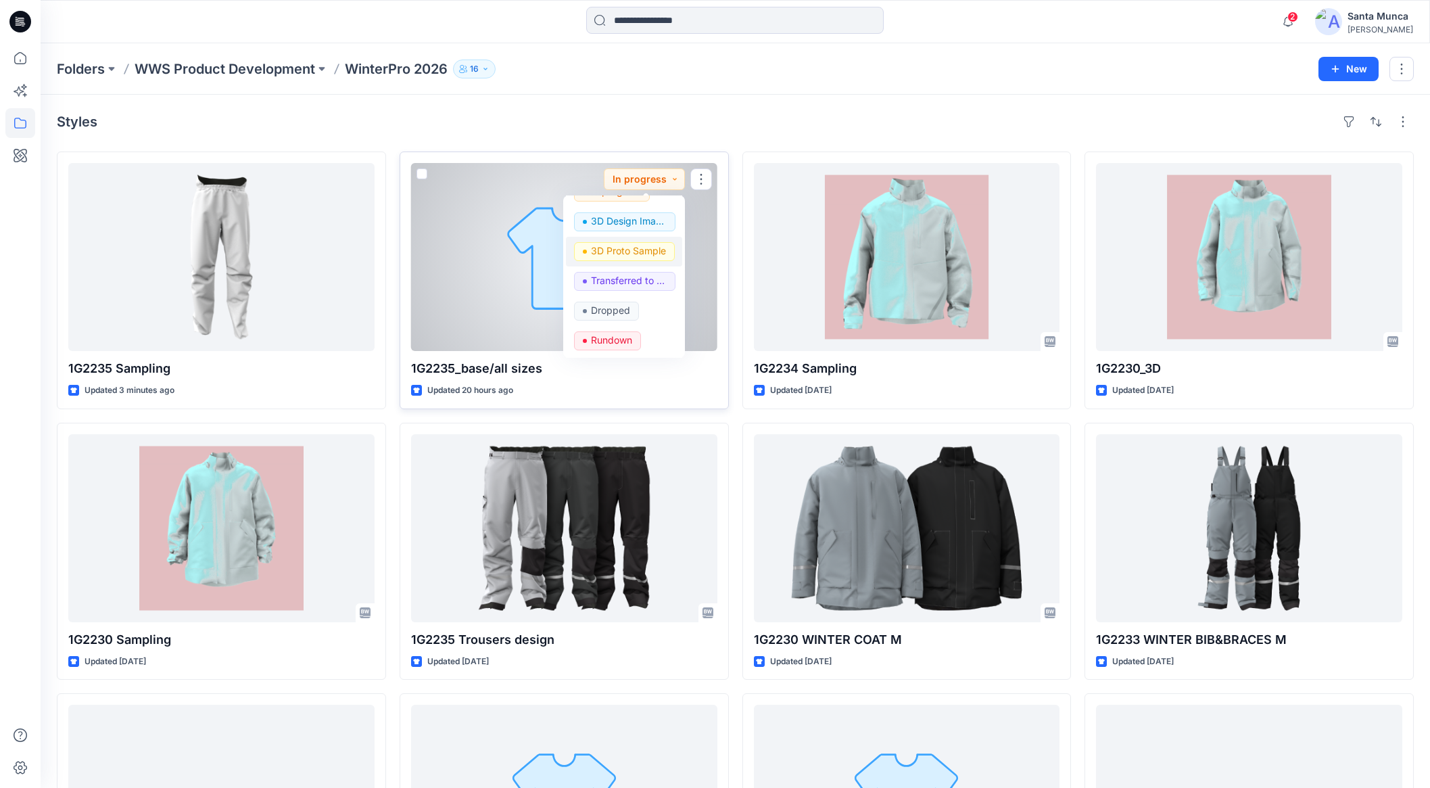
scroll to position [170, 0]
click at [452, 343] on div at bounding box center [564, 257] width 306 height 188
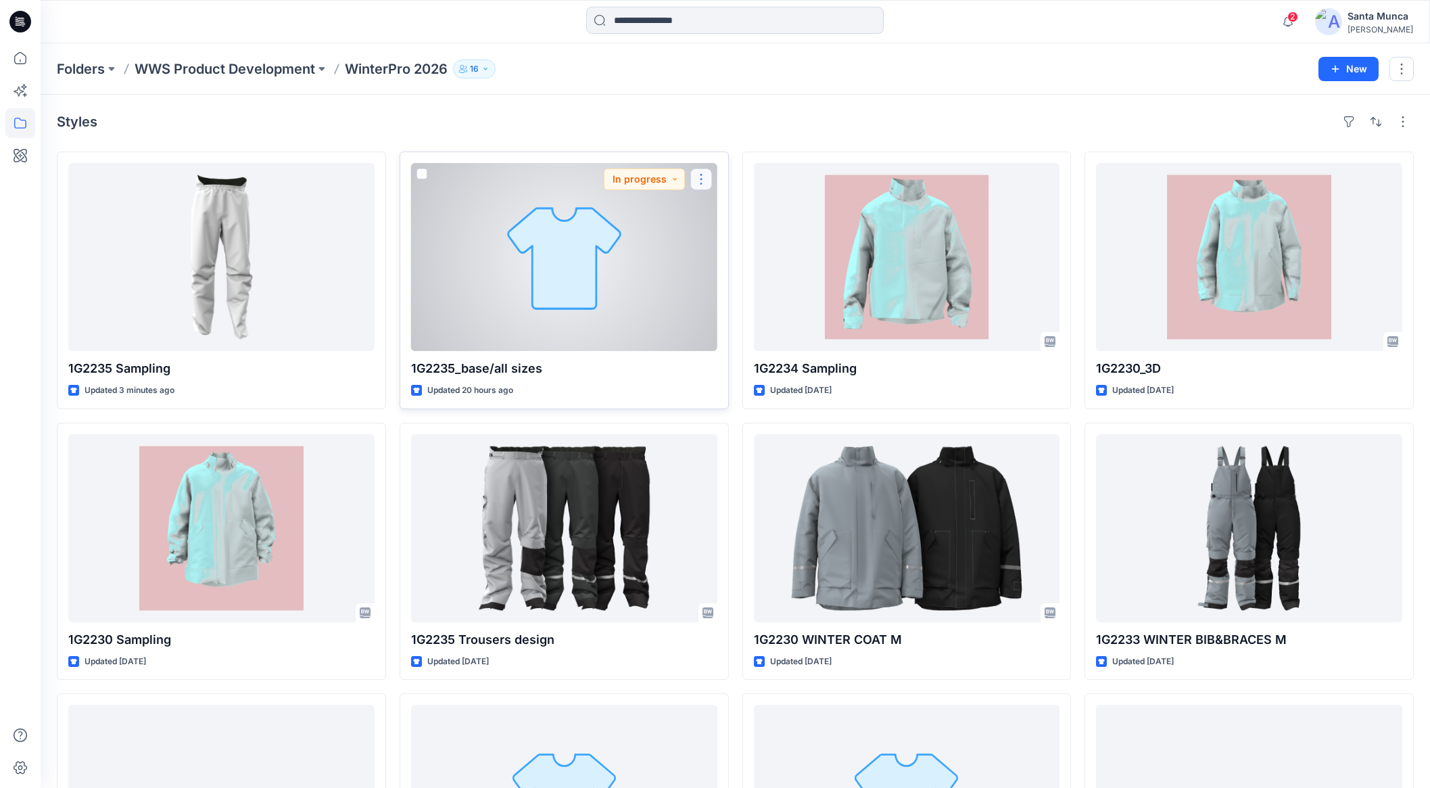
click at [700, 175] on button "button" at bounding box center [701, 179] width 22 height 22
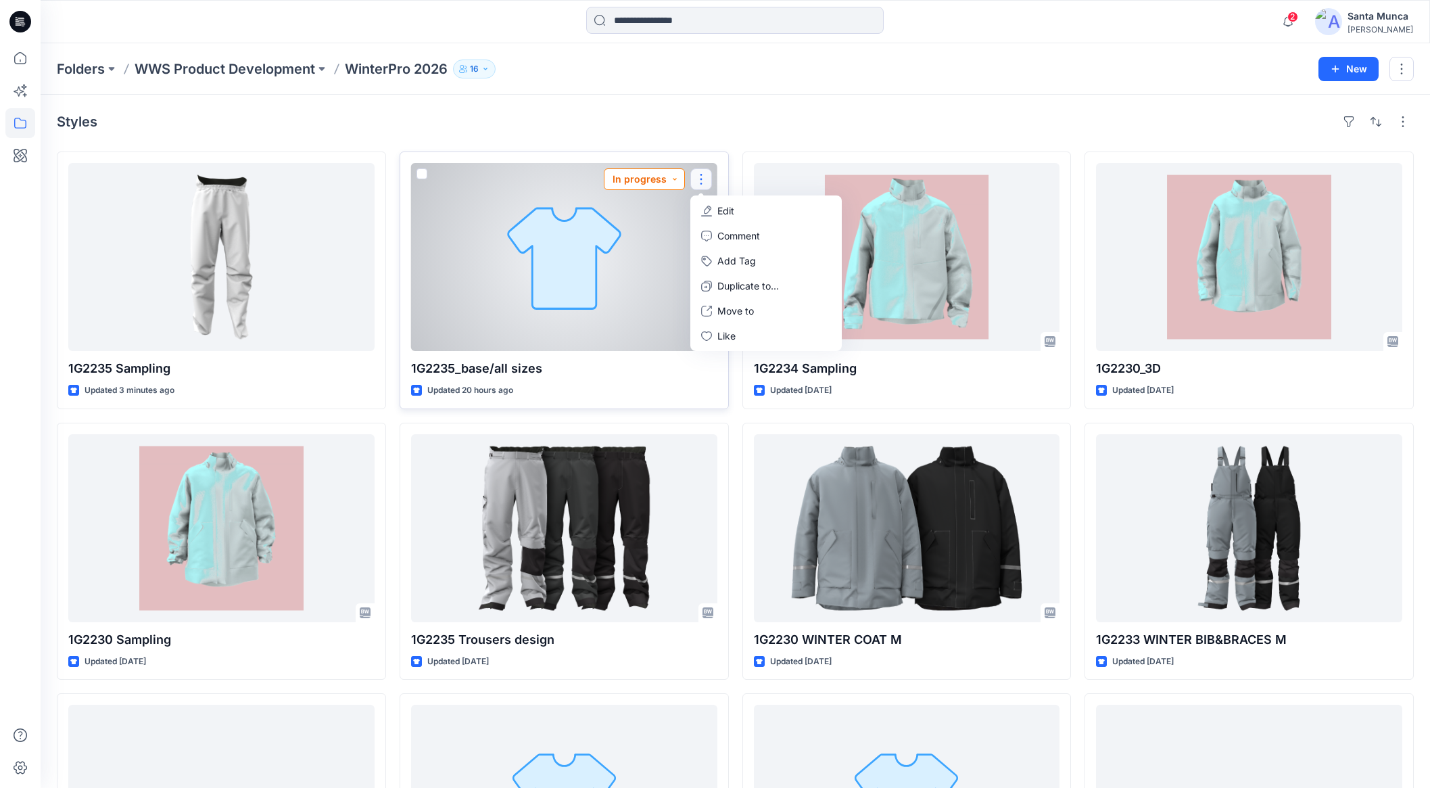
click at [679, 184] on button "In progress" at bounding box center [644, 179] width 81 height 22
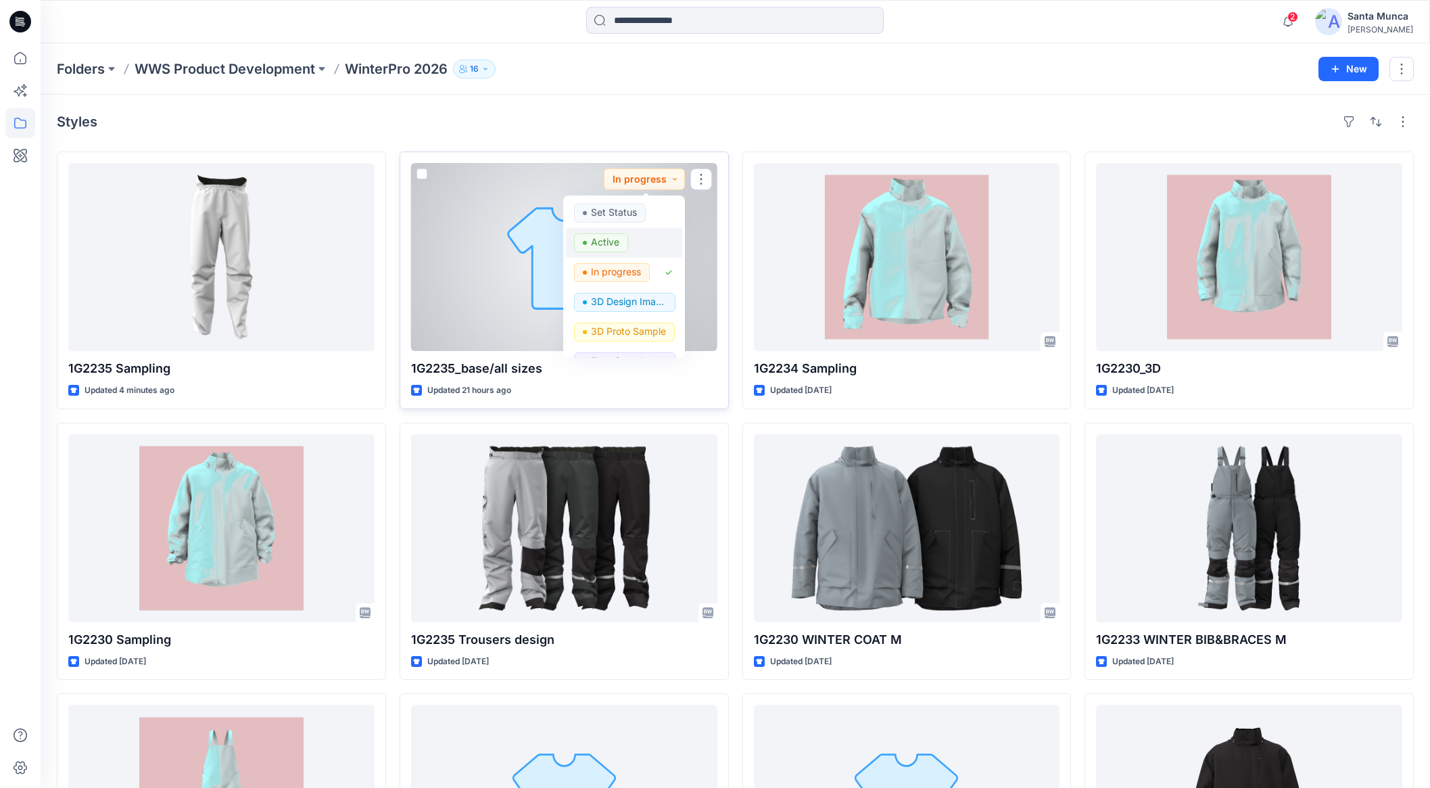
click at [596, 246] on p "Active" at bounding box center [605, 242] width 28 height 18
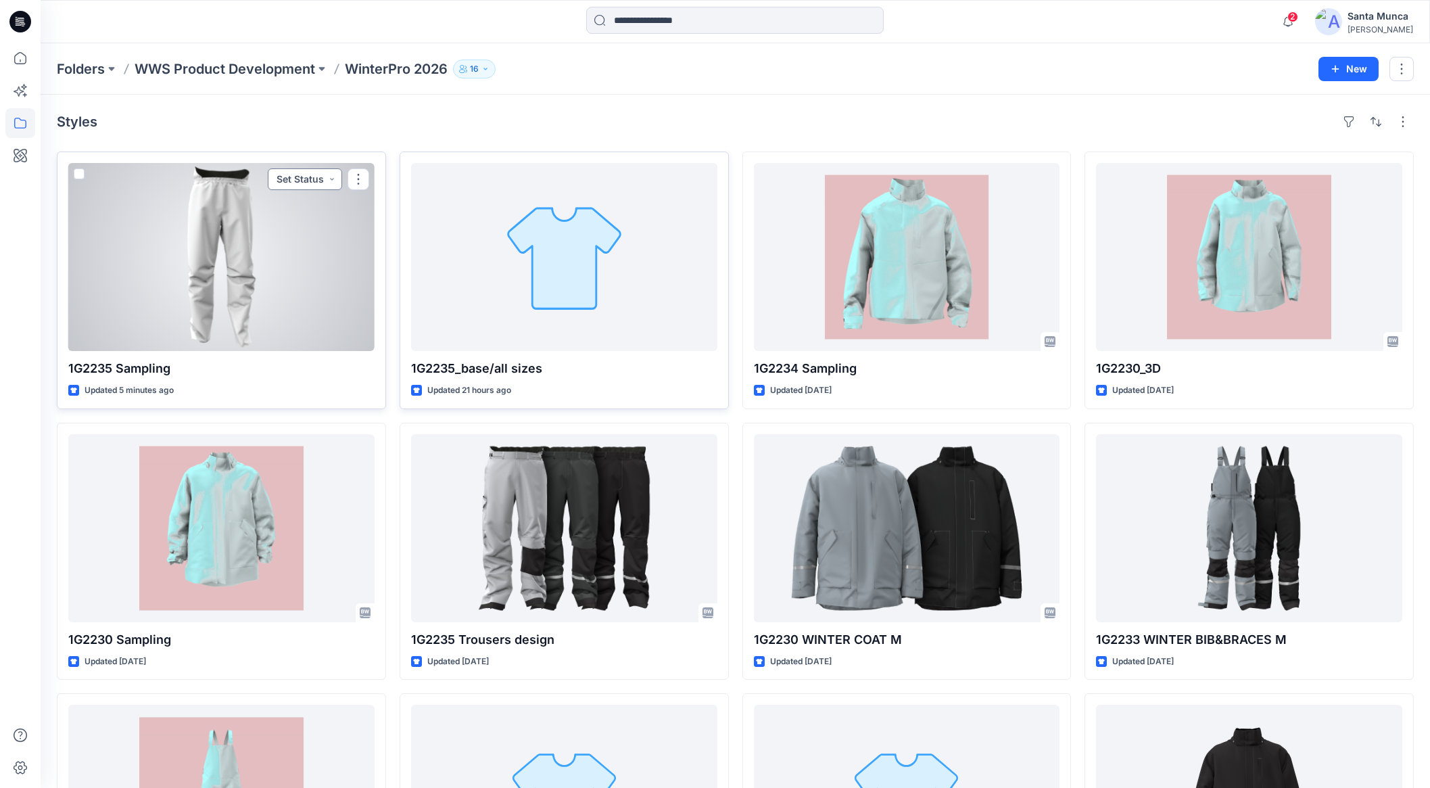
click at [331, 176] on button "Set Status" at bounding box center [305, 179] width 74 height 22
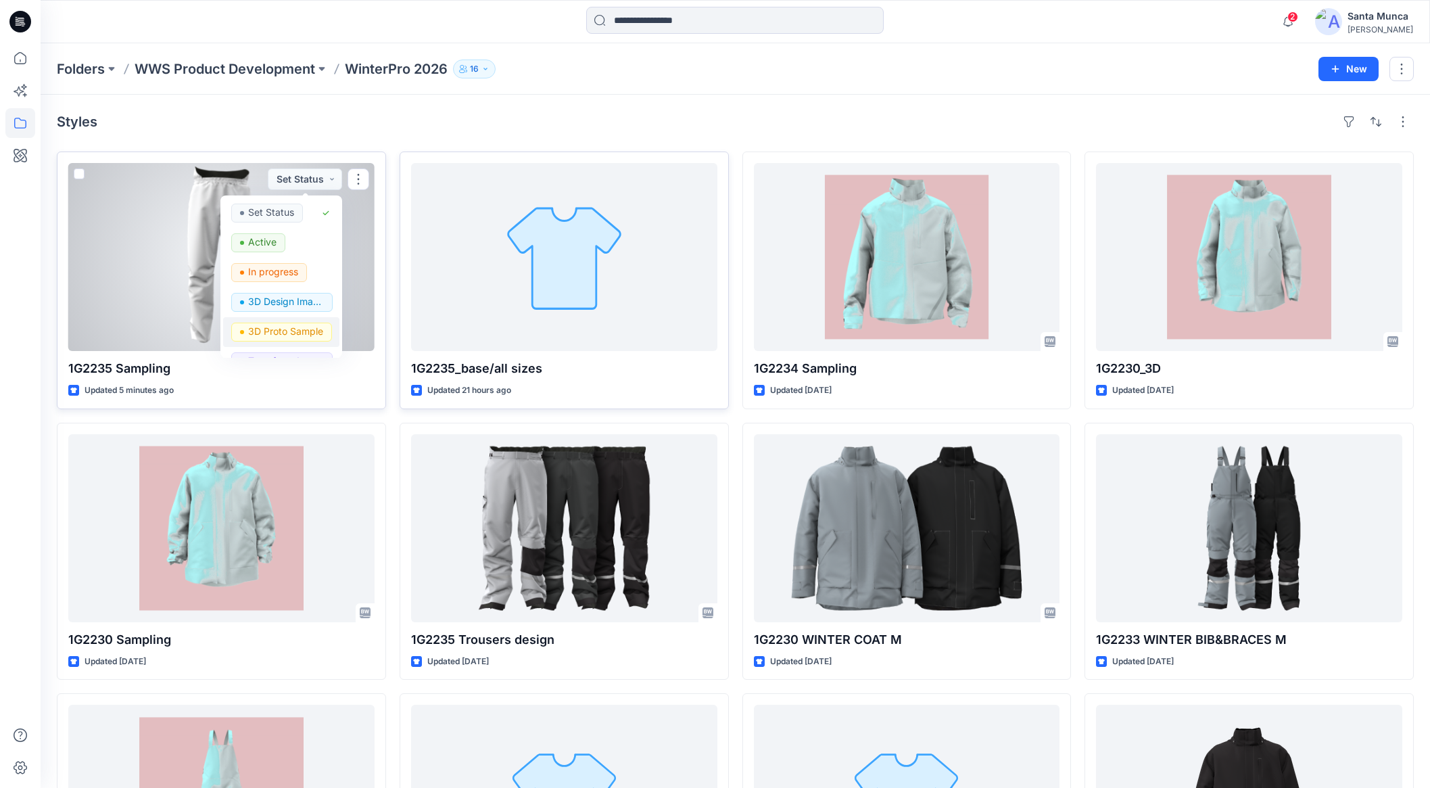
click at [295, 338] on p "3D Proto Sample" at bounding box center [285, 331] width 75 height 18
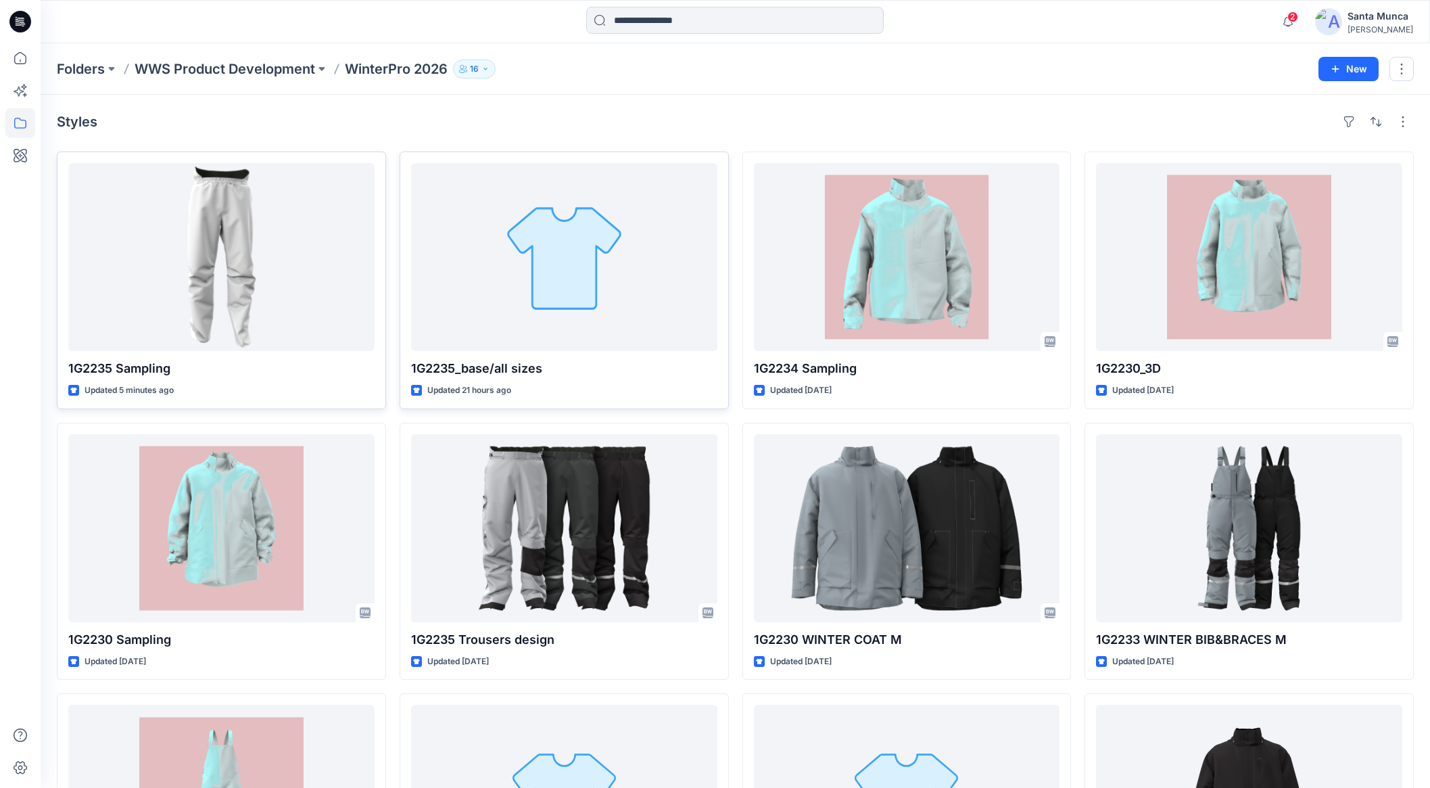
click at [404, 101] on div "Styles 1G2235 Sampling Updated 5 minutes ago 1G2230 Sampling Updated [DATE] 1G2…" at bounding box center [735, 802] width 1389 height 1414
click at [1297, 18] on span "2" at bounding box center [1292, 16] width 11 height 11
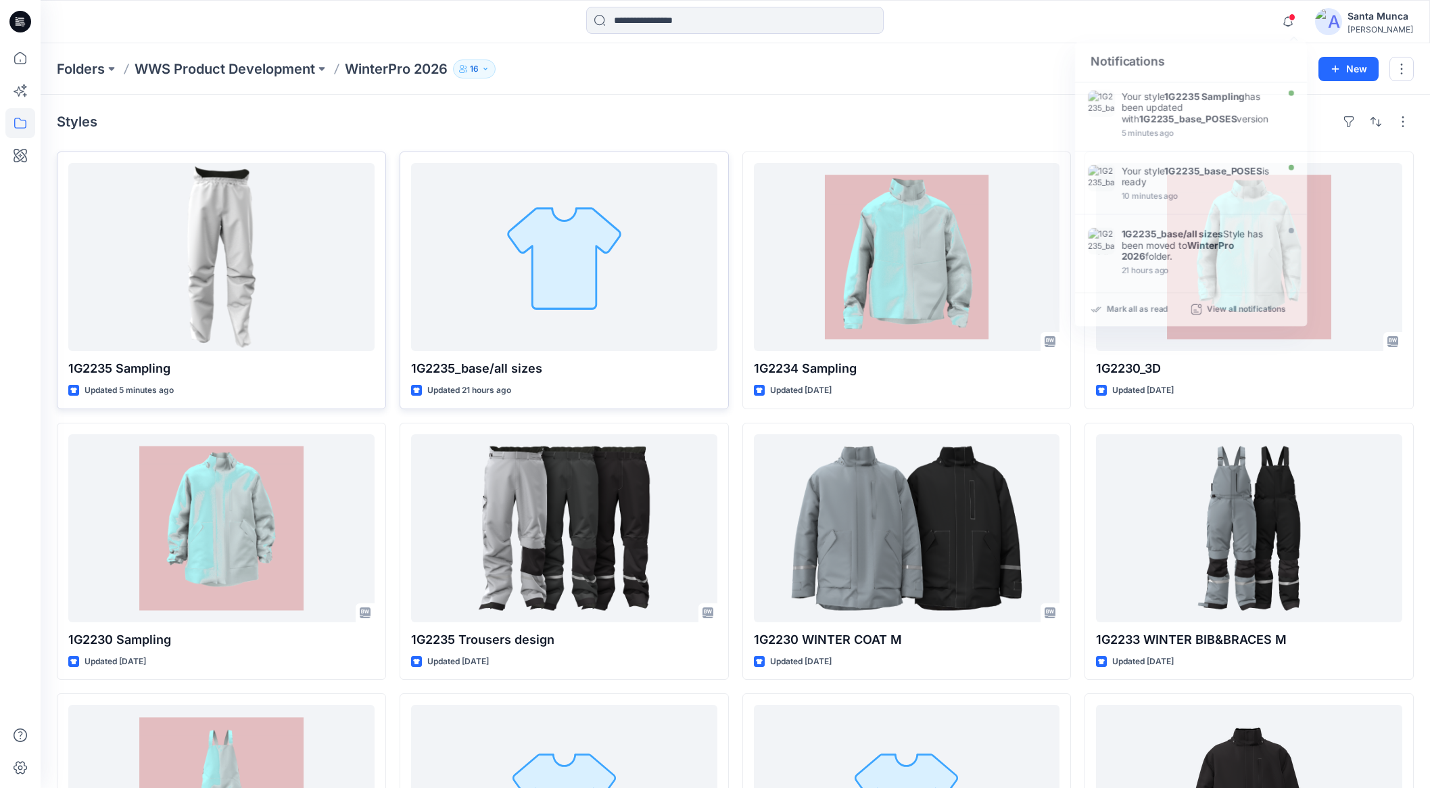
click at [1150, 39] on div "Notifications Your style 1G2235 Sampling has been updated with 1G2235_base_POSE…" at bounding box center [735, 21] width 1389 height 43
